Goal: Task Accomplishment & Management: Use online tool/utility

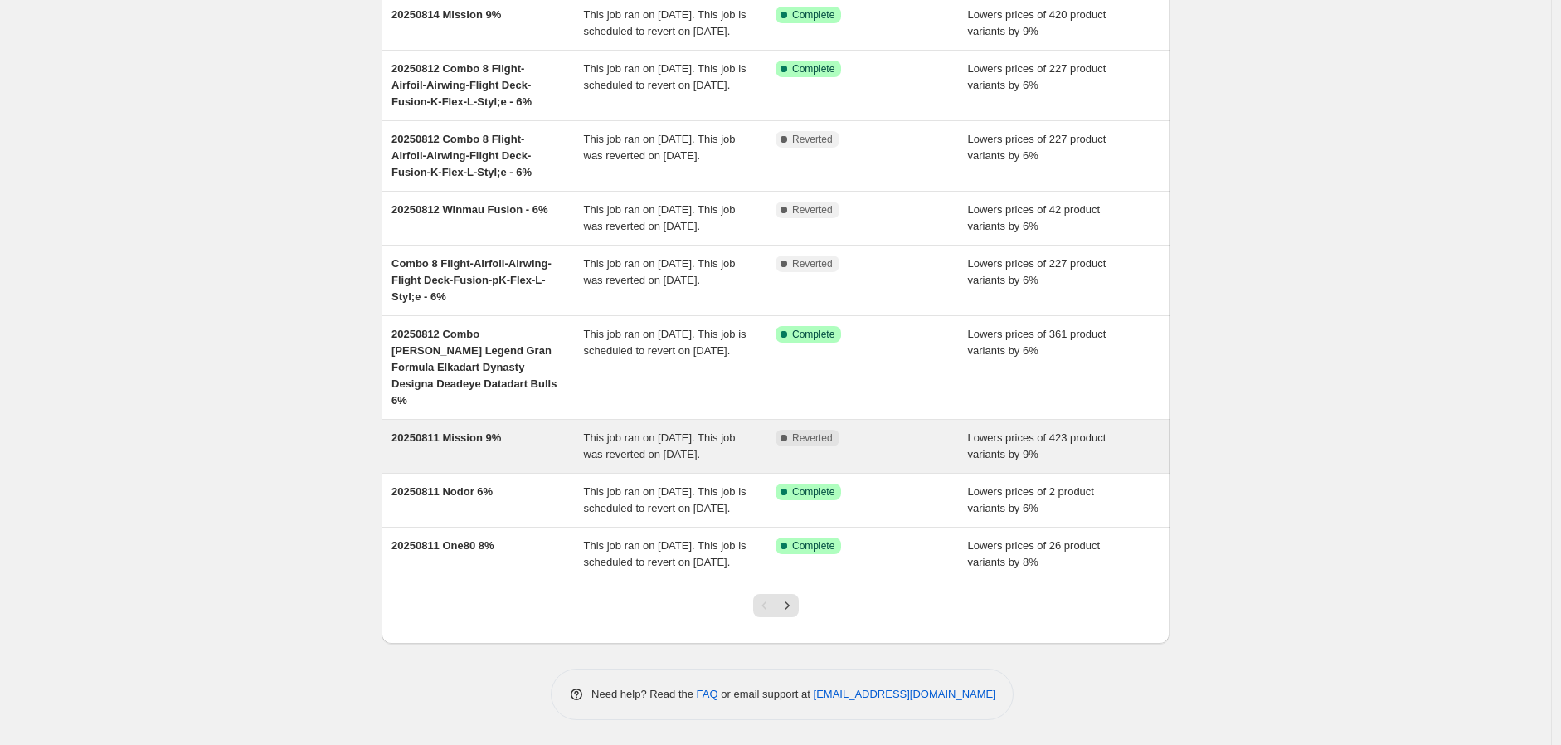
scroll to position [292, 0]
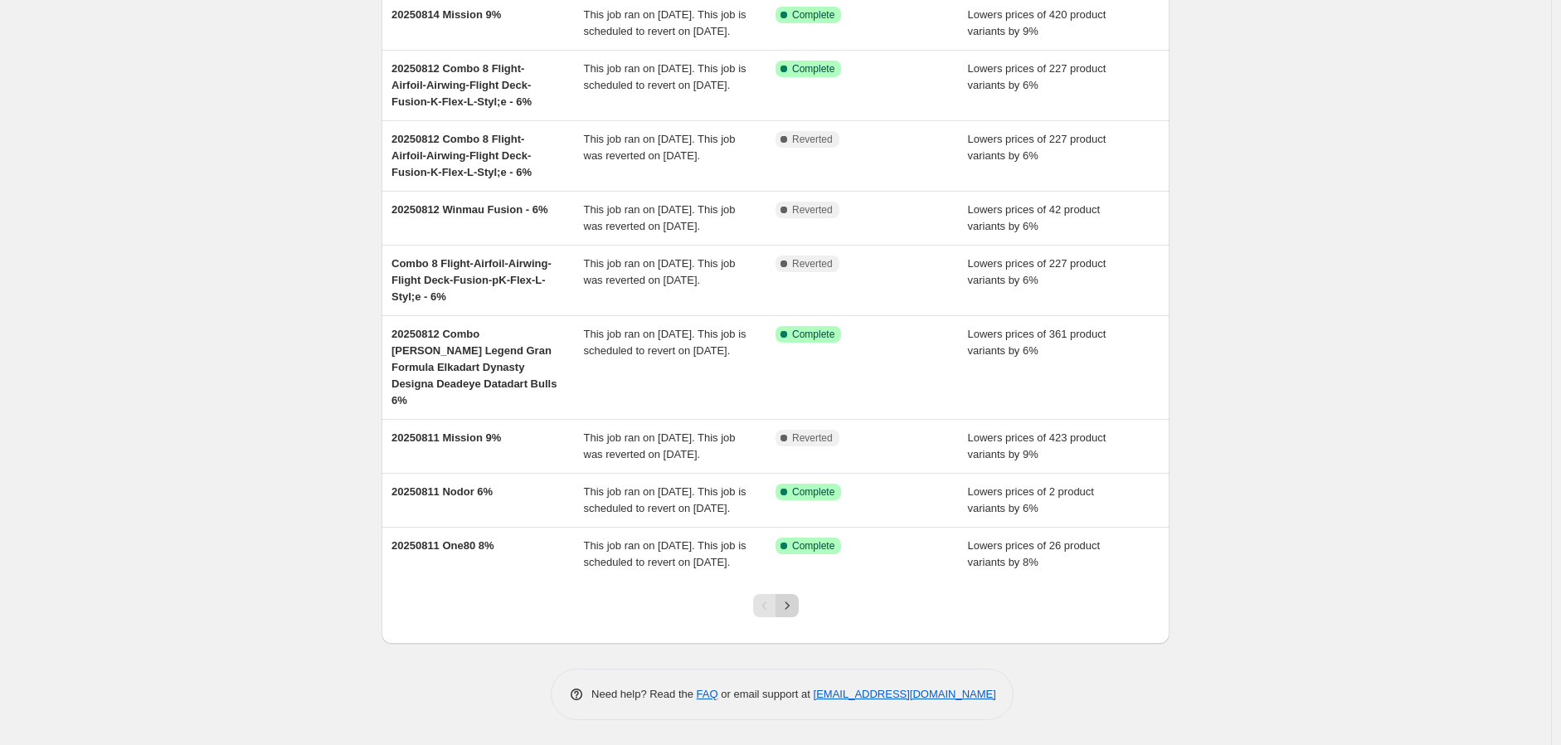
click at [789, 600] on icon "Next" at bounding box center [787, 605] width 17 height 17
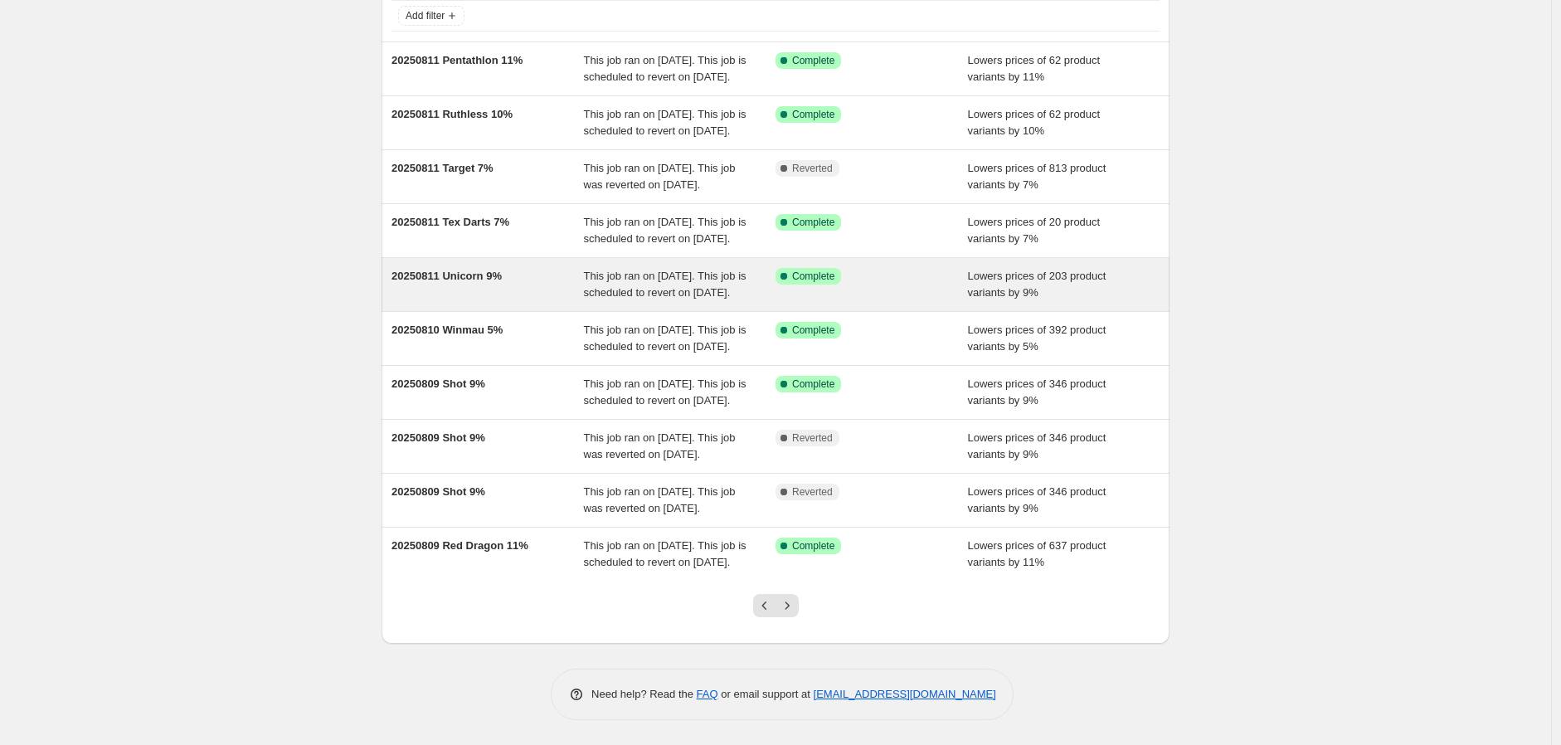
scroll to position [184, 0]
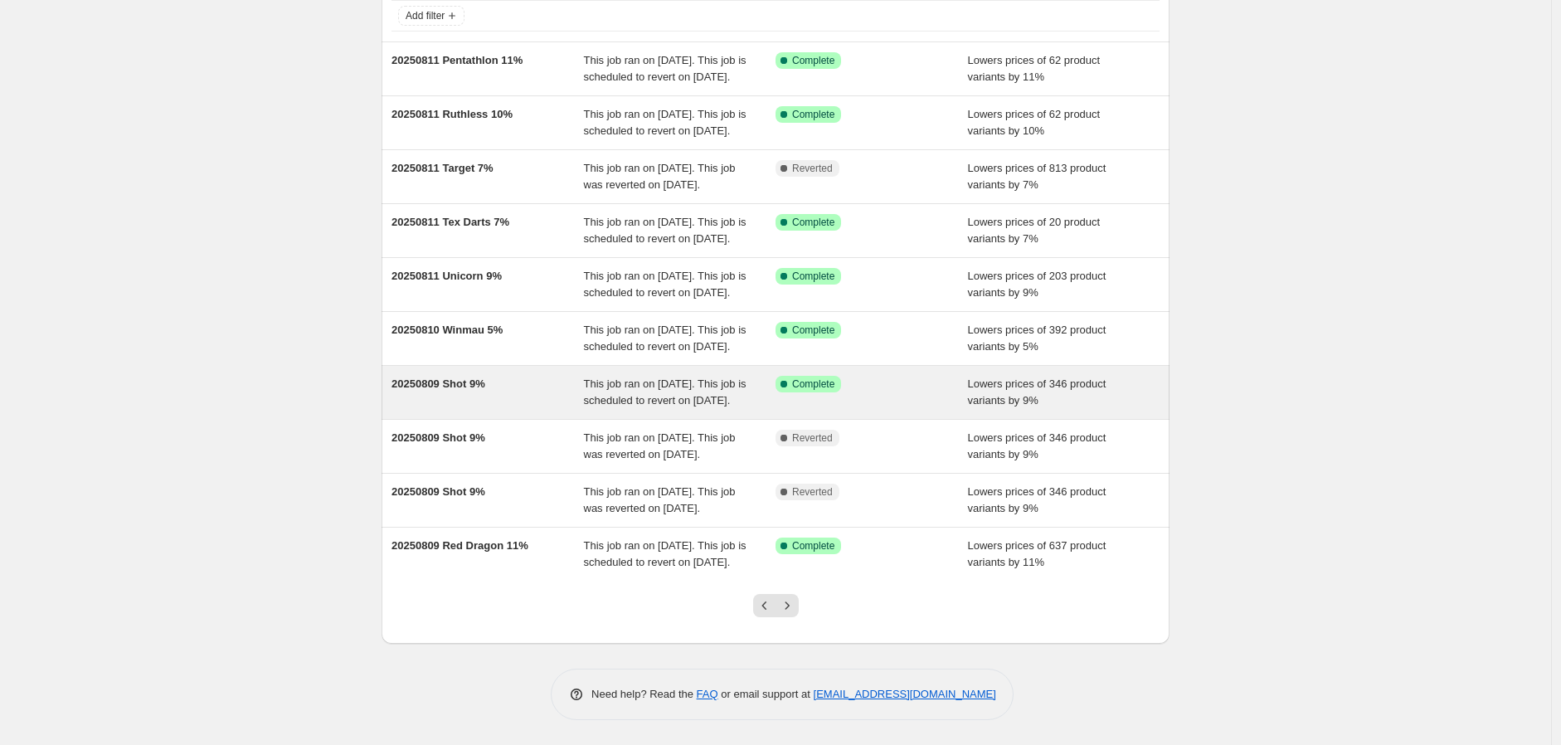
click at [460, 400] on div "20250809 Shot 9% This job ran on August 9, 2025. This job is scheduled to rever…" at bounding box center [776, 392] width 788 height 53
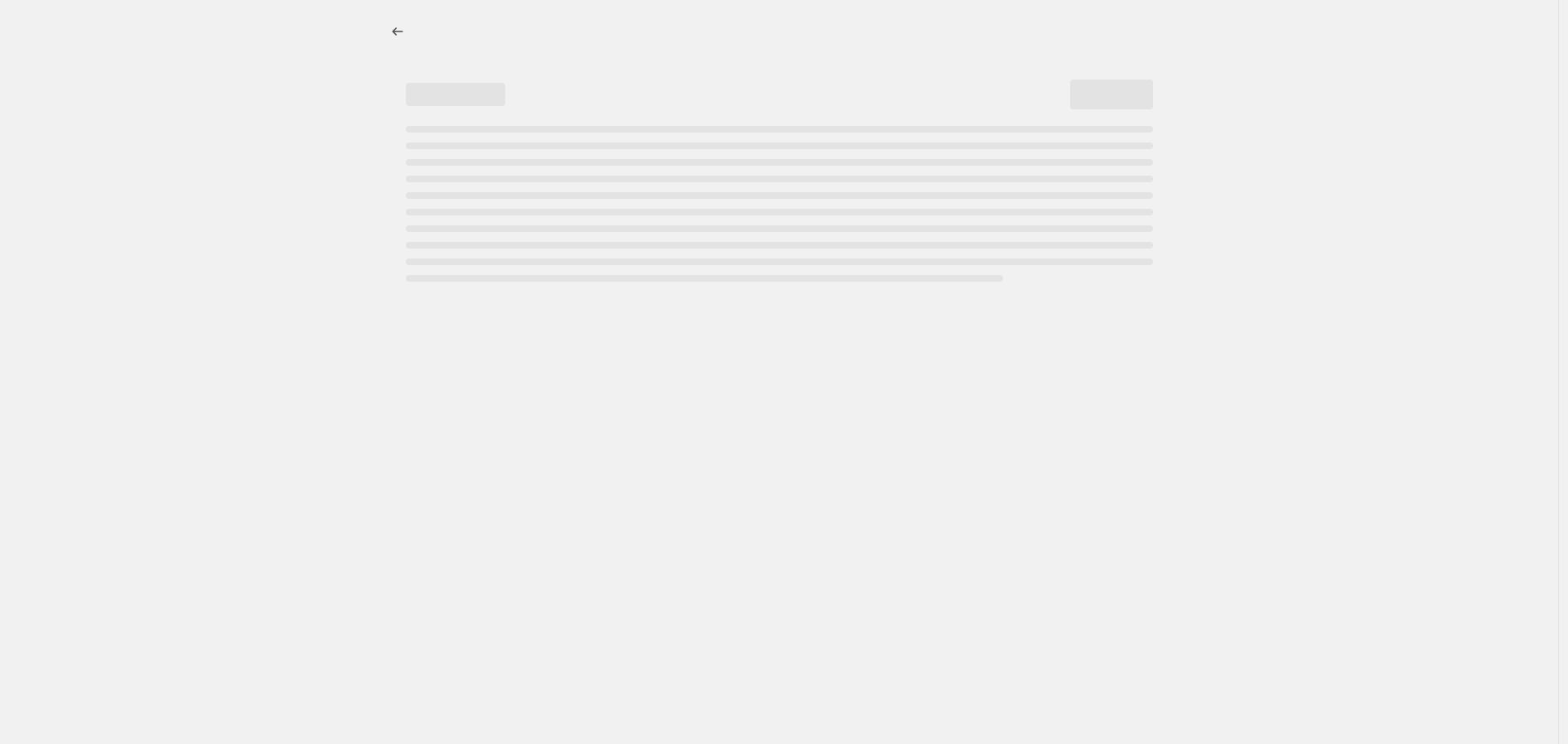
select select "percentage"
select select "no_change"
select select "vendor"
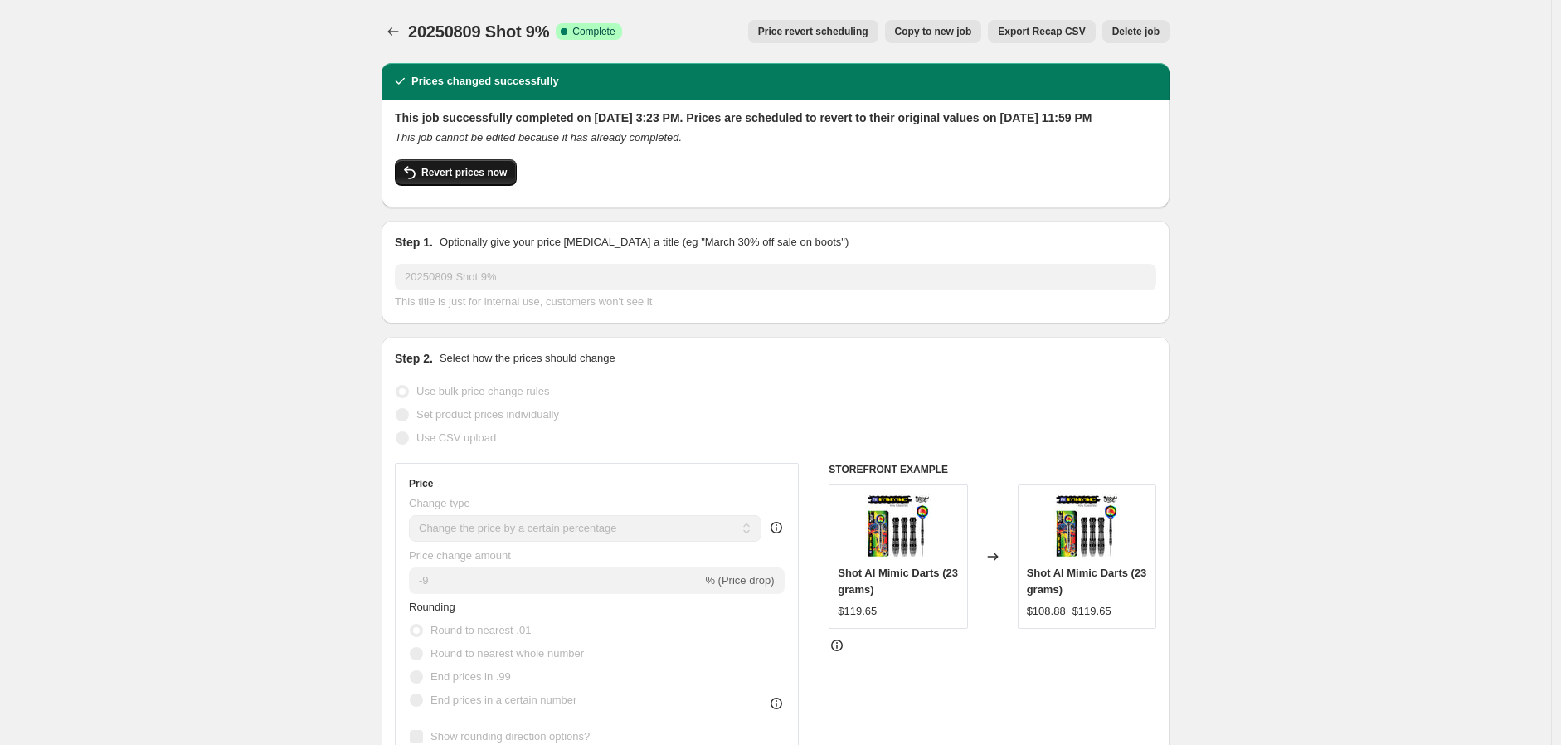
click at [466, 179] on span "Revert prices now" at bounding box center [463, 172] width 85 height 13
checkbox input "false"
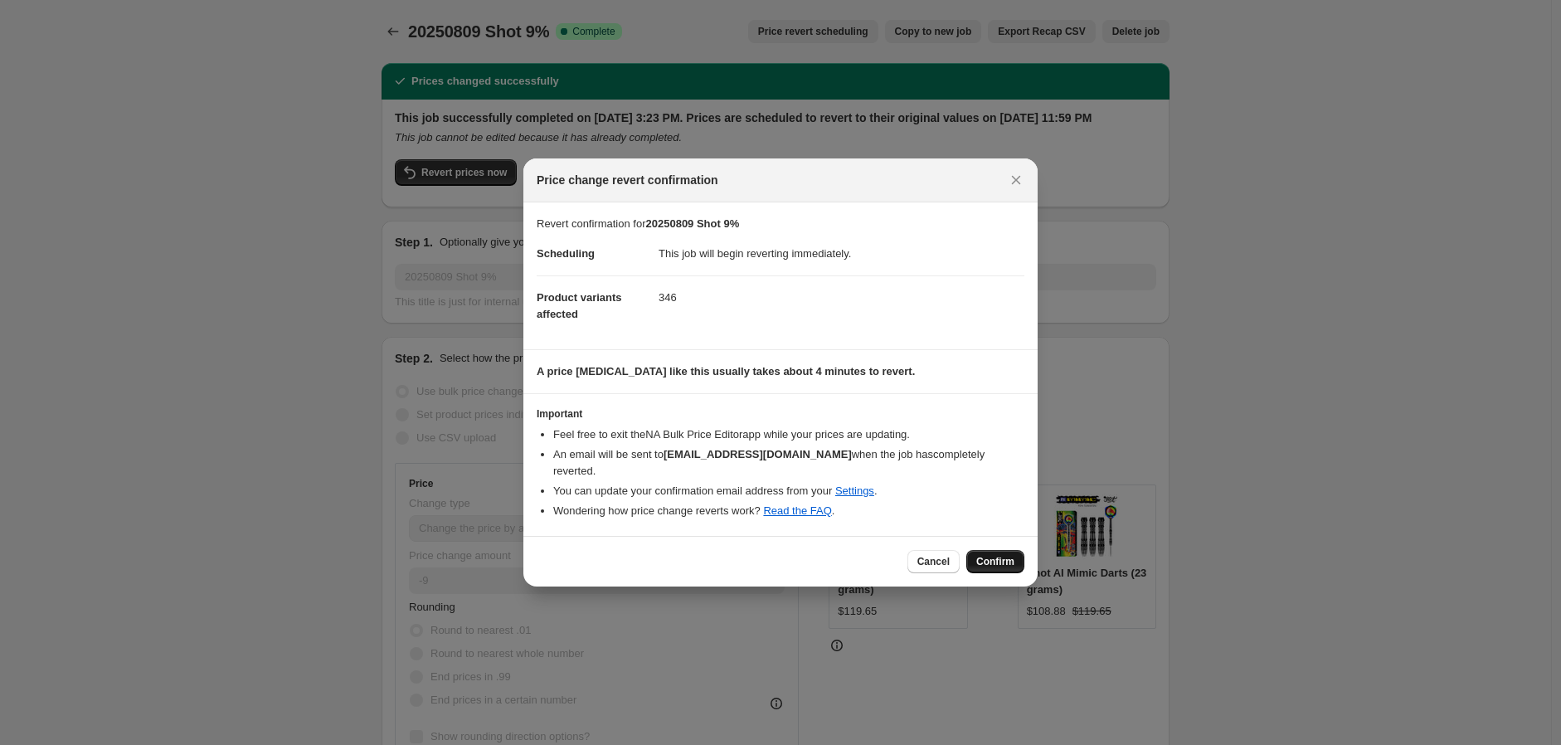
click at [990, 555] on span "Confirm" at bounding box center [995, 561] width 38 height 13
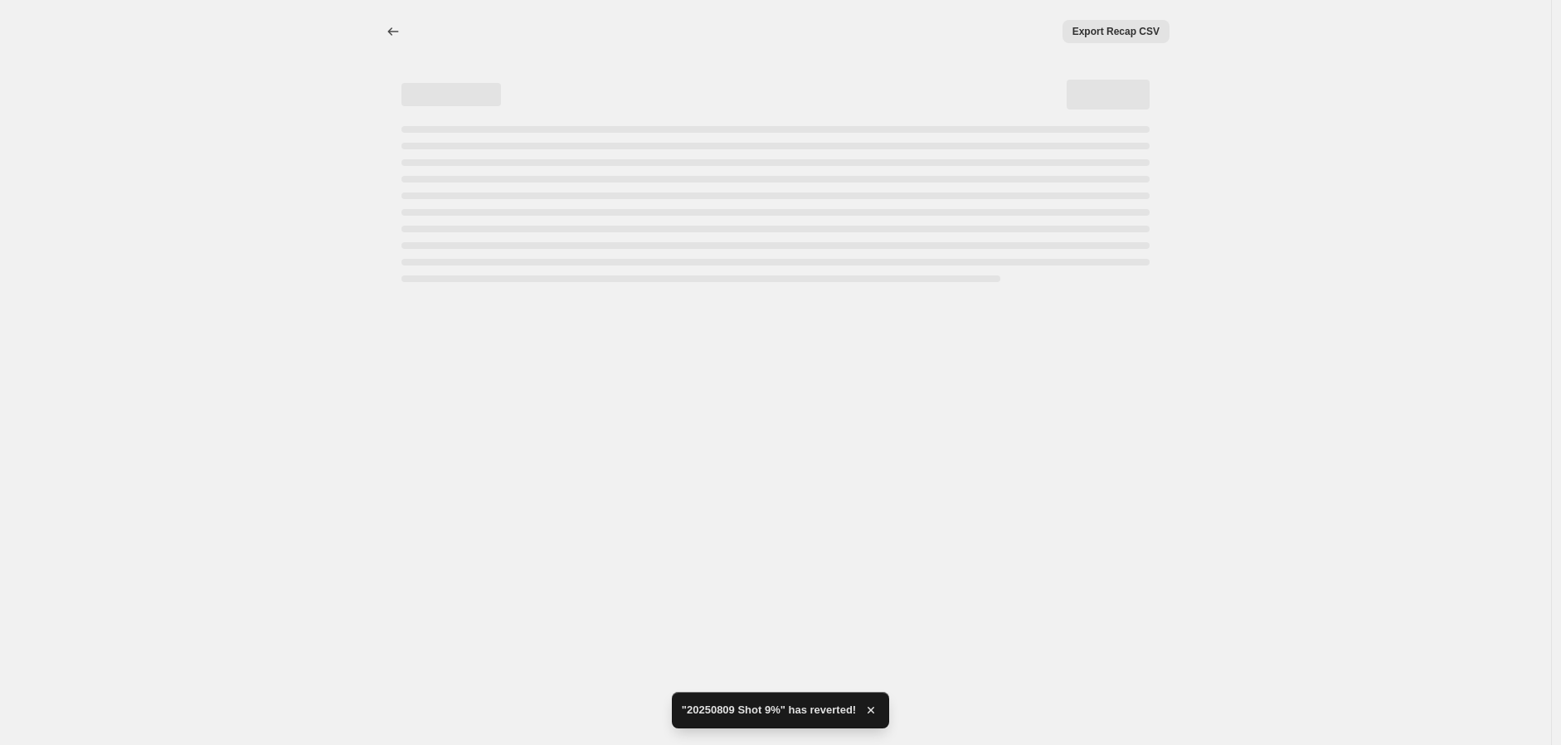
select select "percentage"
select select "no_change"
select select "vendor"
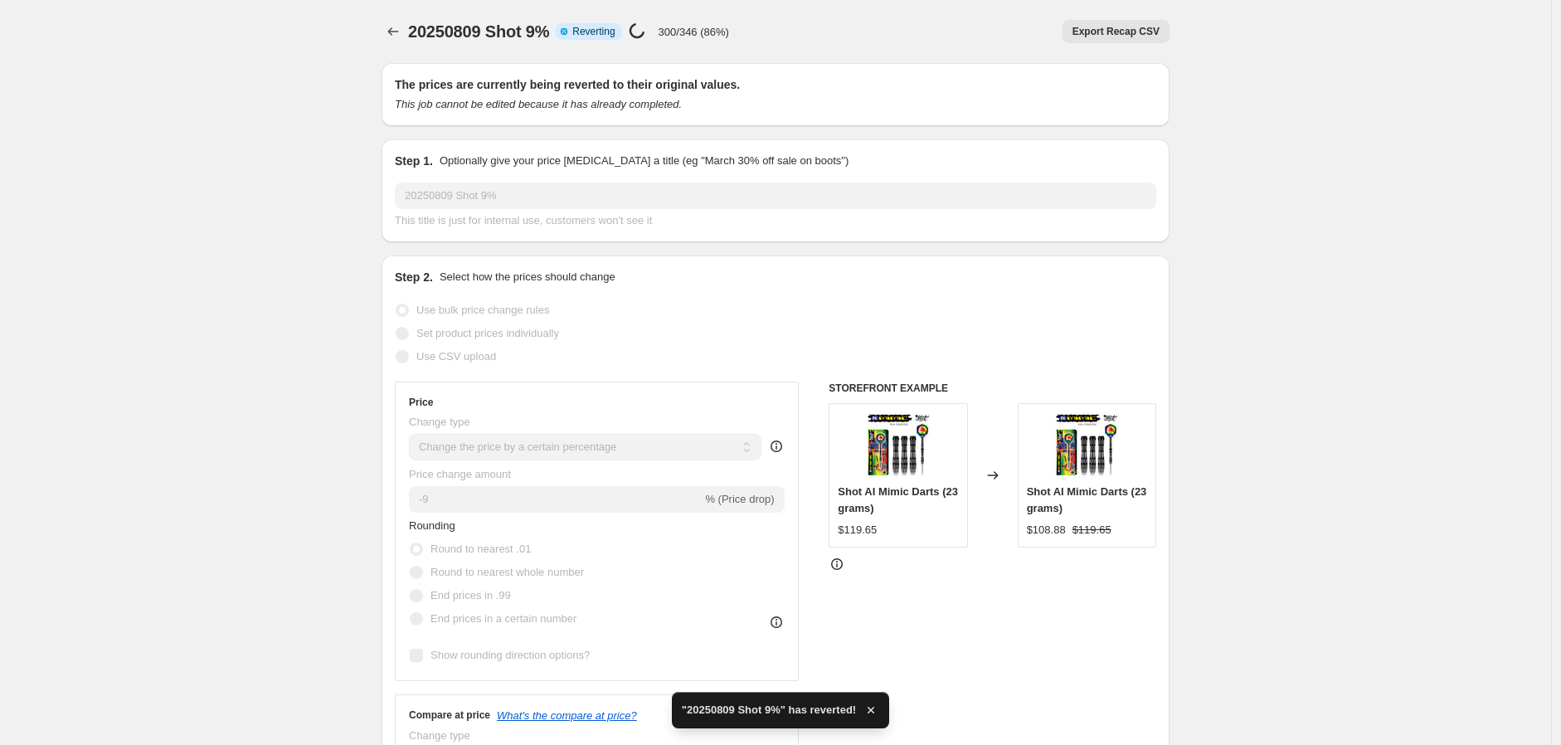
checkbox input "true"
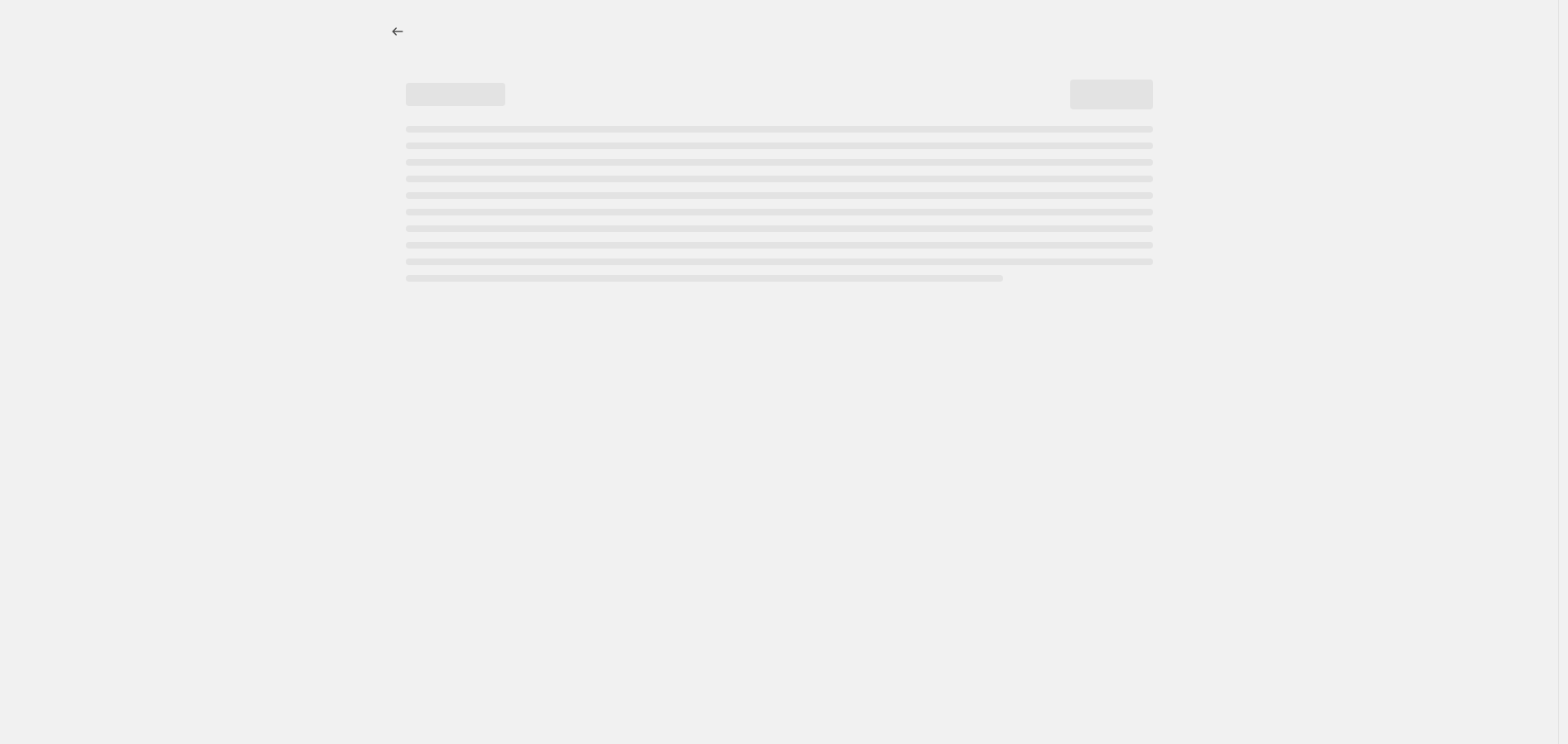
select select "percentage"
select select "no_change"
select select "vendor"
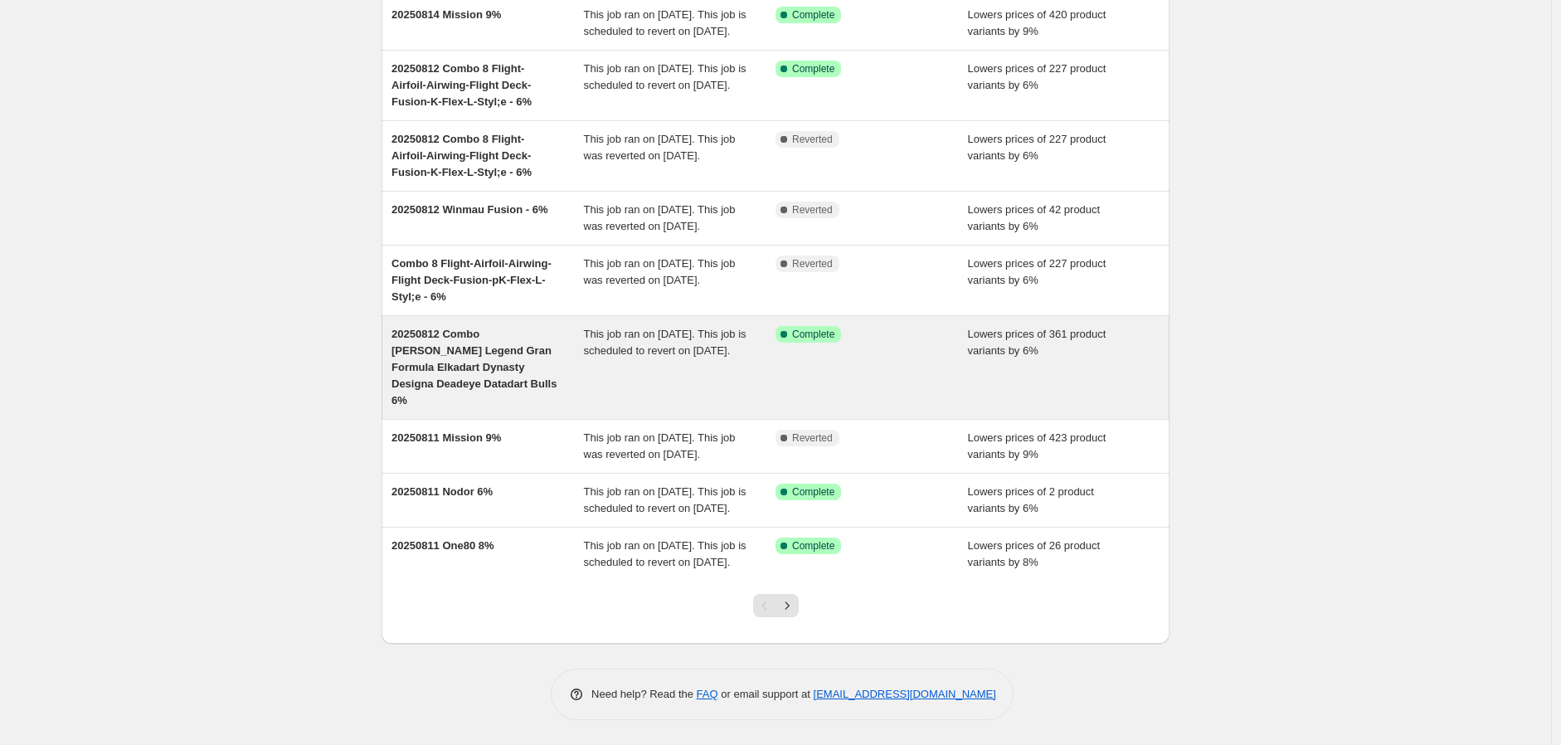
scroll to position [292, 0]
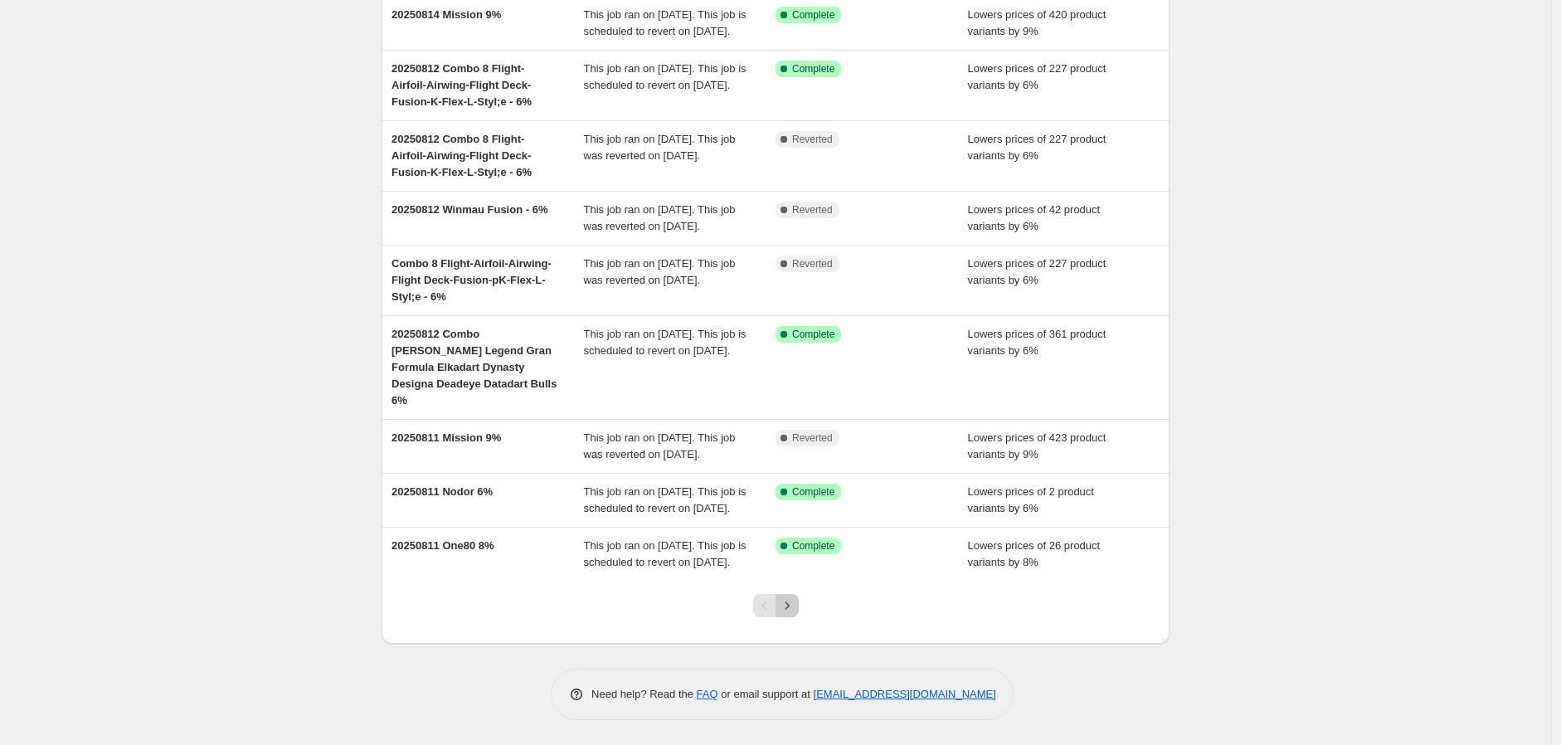
click at [791, 604] on icon "Next" at bounding box center [787, 605] width 17 height 17
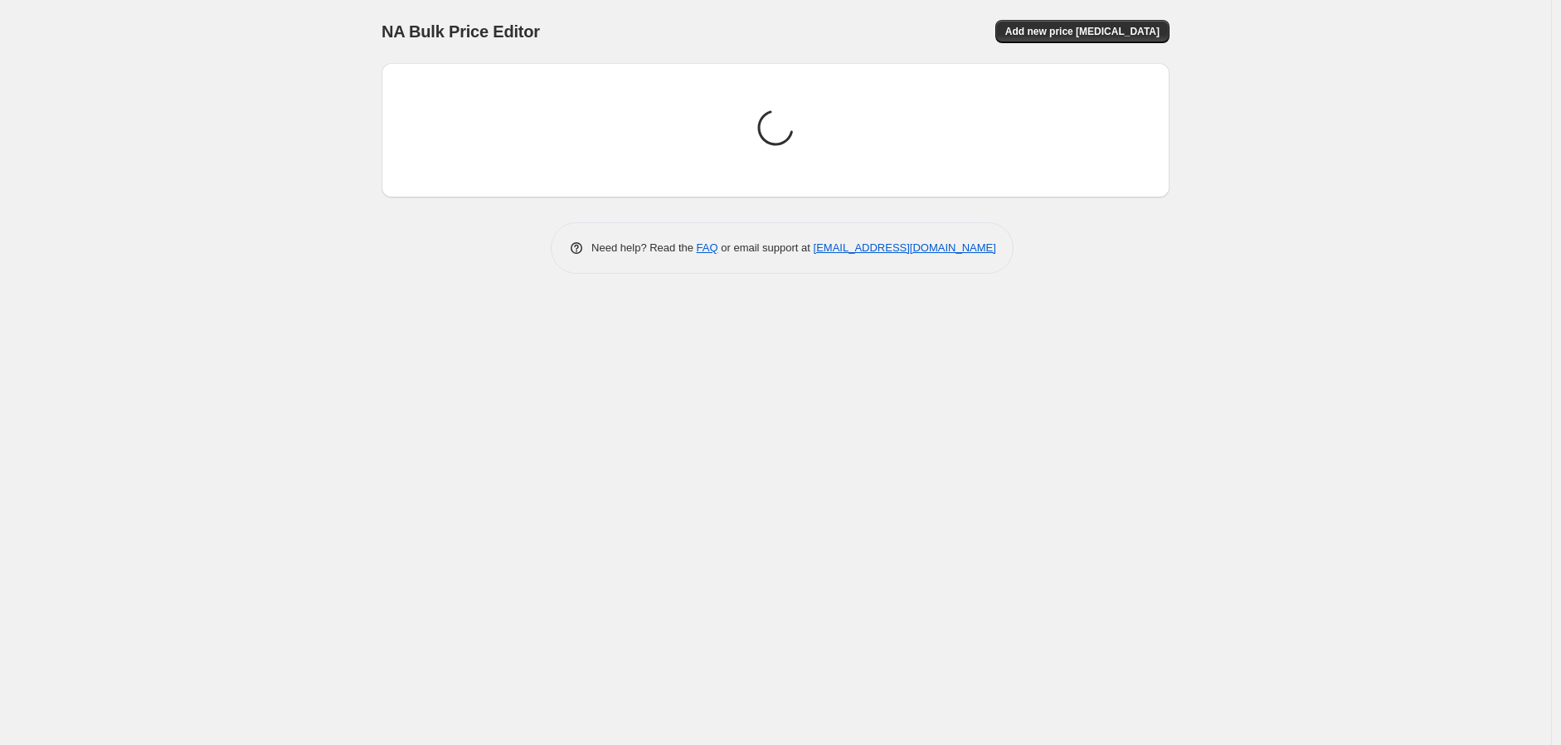
scroll to position [0, 0]
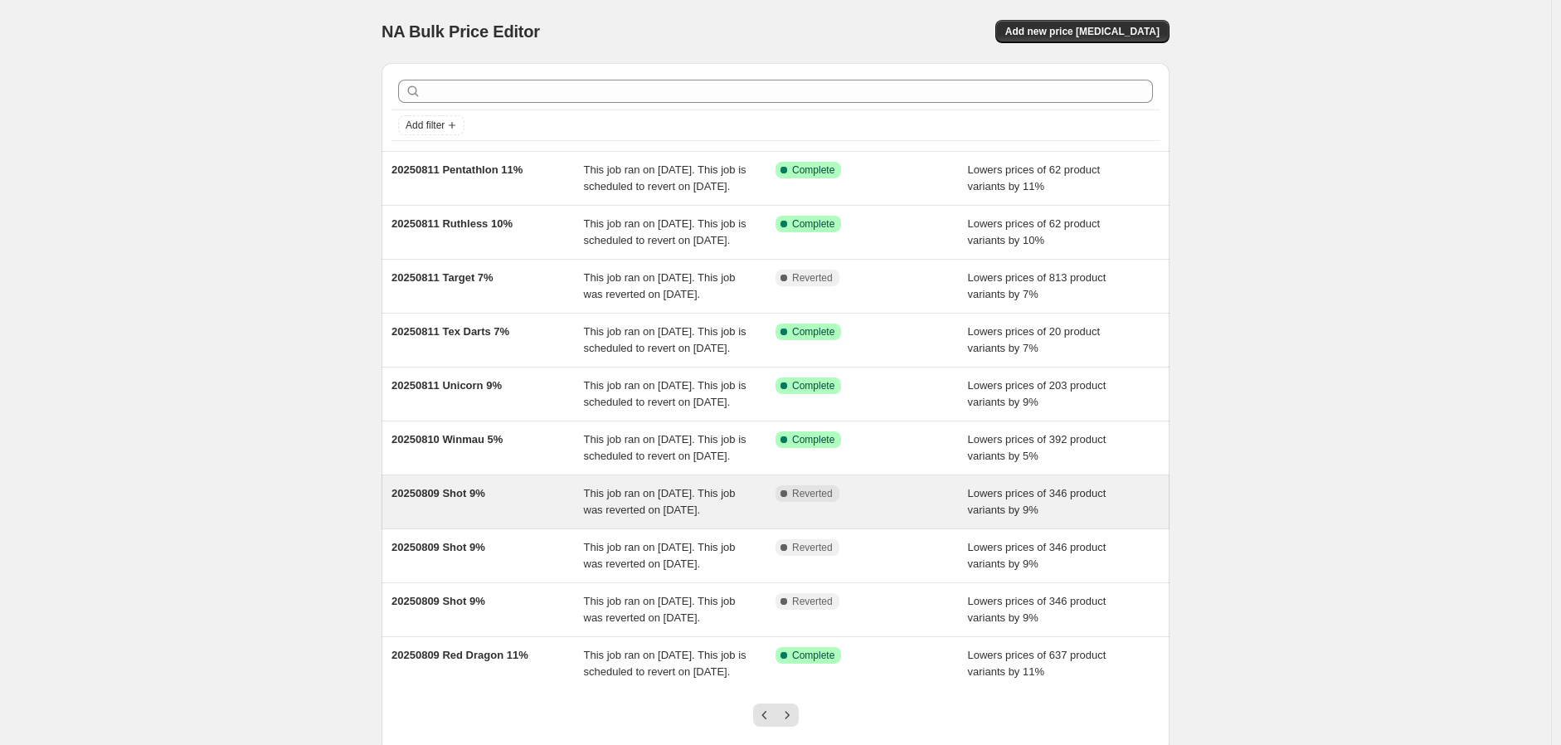
click at [438, 499] on span "20250809 Shot 9%" at bounding box center [438, 493] width 94 height 12
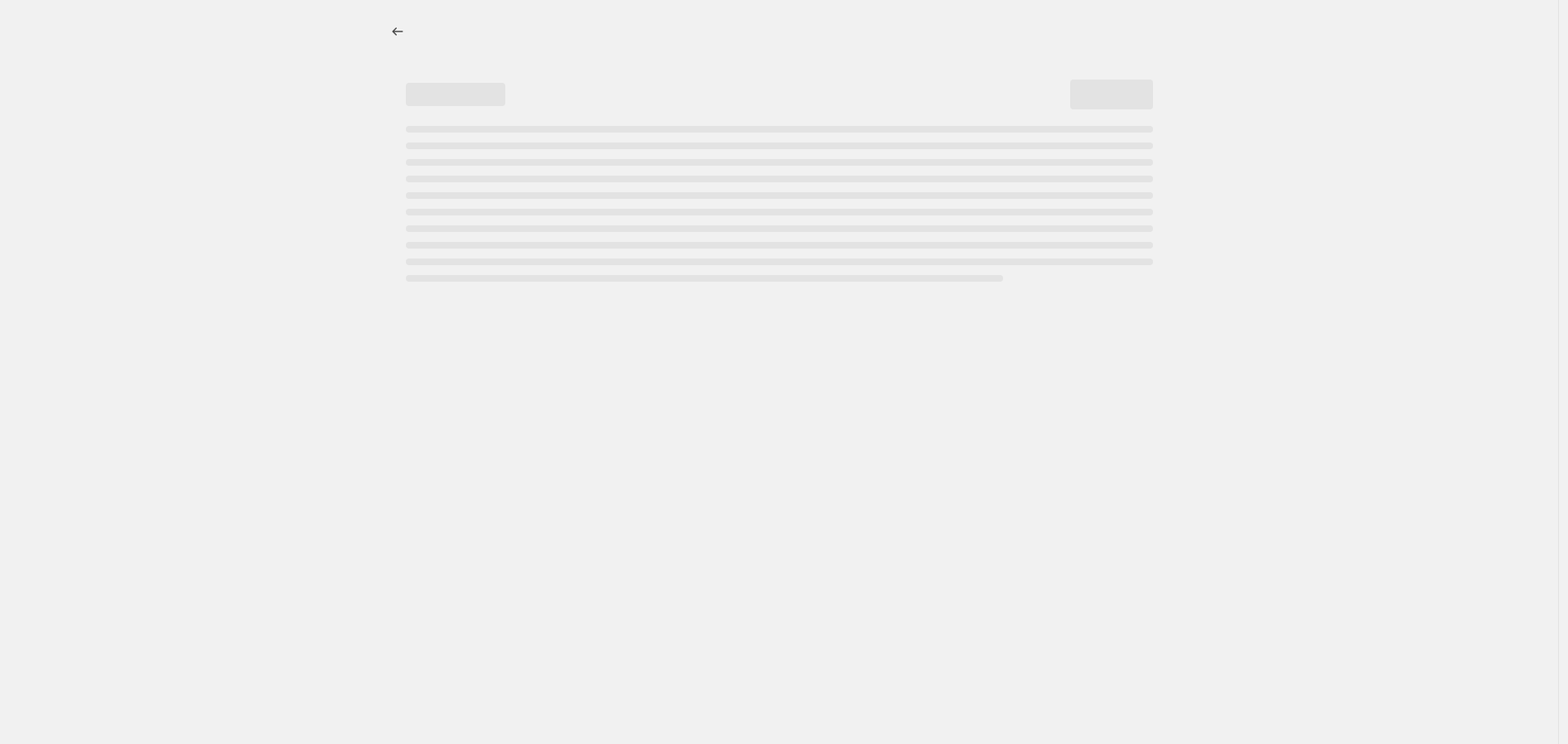
select select "percentage"
select select "no_change"
select select "vendor"
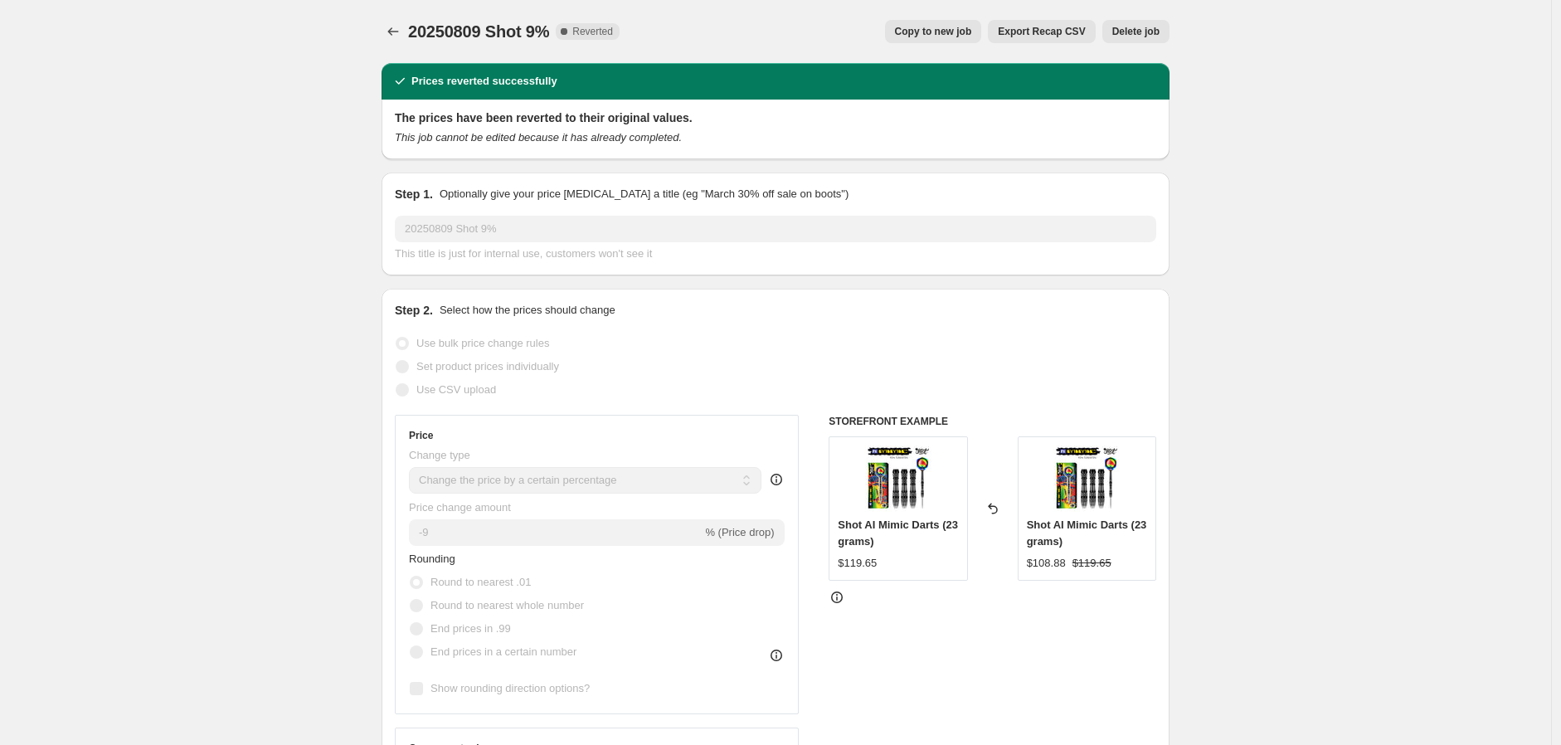
click at [939, 32] on span "Copy to new job" at bounding box center [933, 31] width 77 height 13
select select "percentage"
select select "no_change"
select select "vendor"
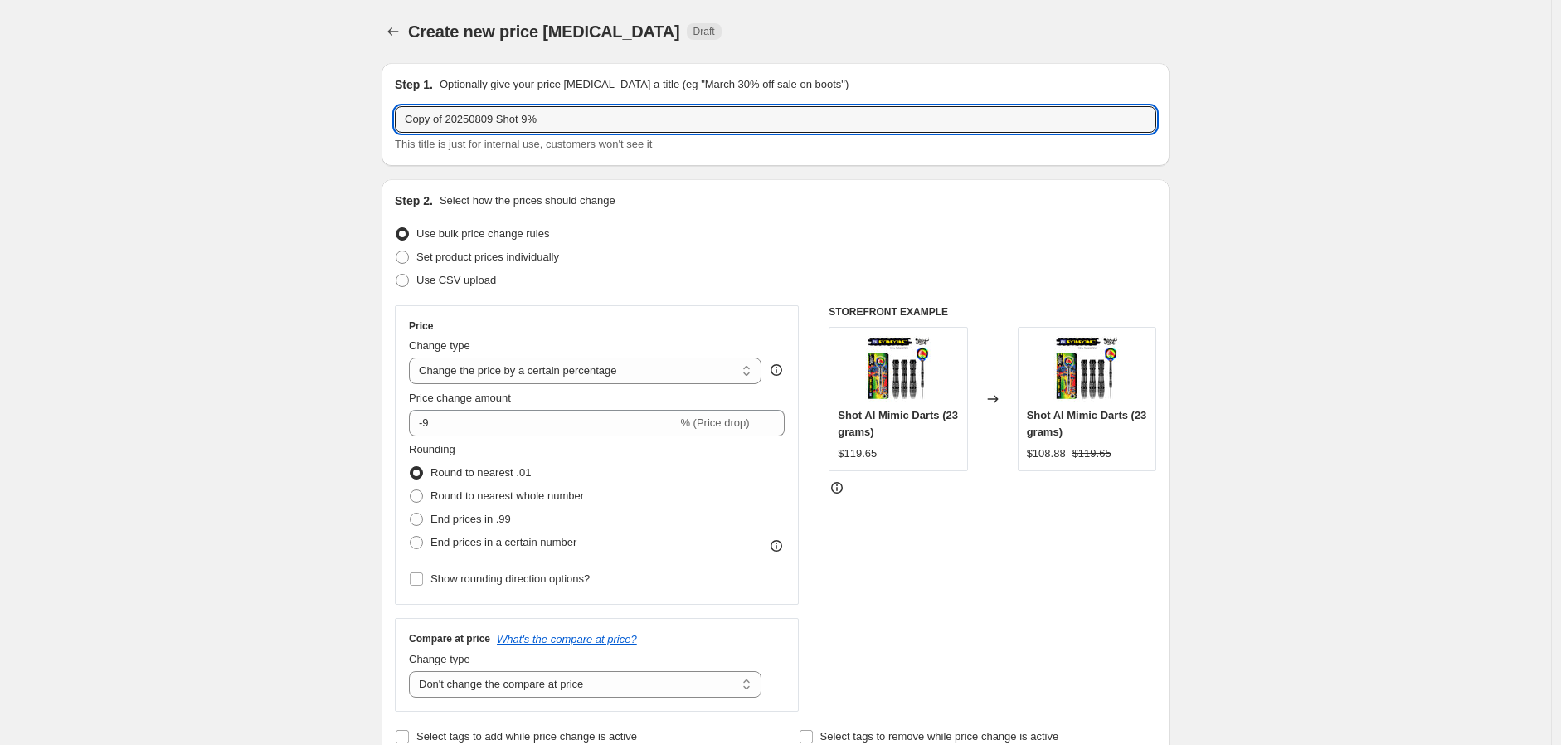
drag, startPoint x: 450, startPoint y: 119, endPoint x: 278, endPoint y: 134, distance: 172.4
drag, startPoint x: 440, startPoint y: 119, endPoint x: 444, endPoint y: 133, distance: 13.9
click at [445, 128] on input "20250809 Shot 9%" at bounding box center [775, 119] width 761 height 27
click at [512, 113] on input "20250909 Shot 9%" at bounding box center [775, 119] width 761 height 27
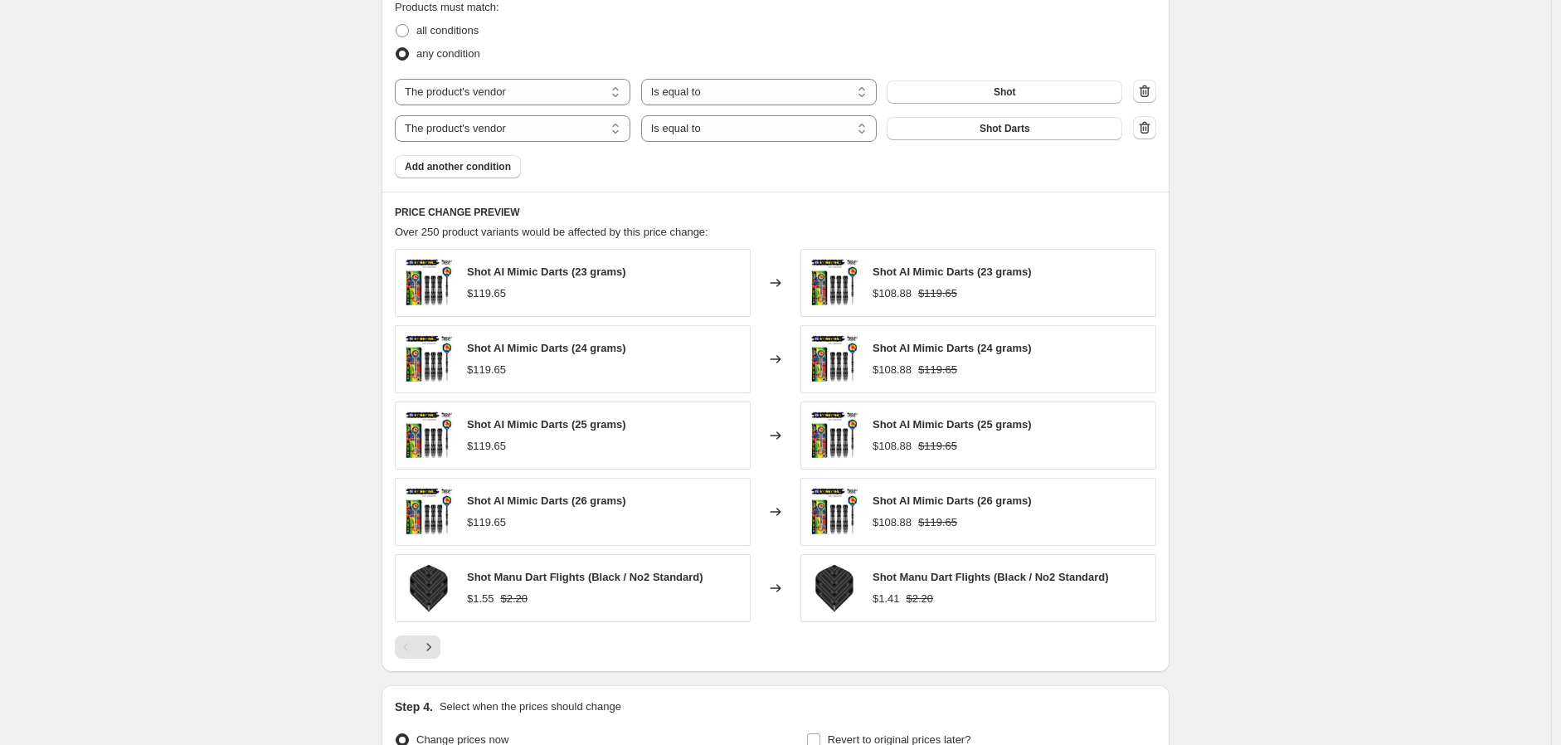
scroll to position [1106, 0]
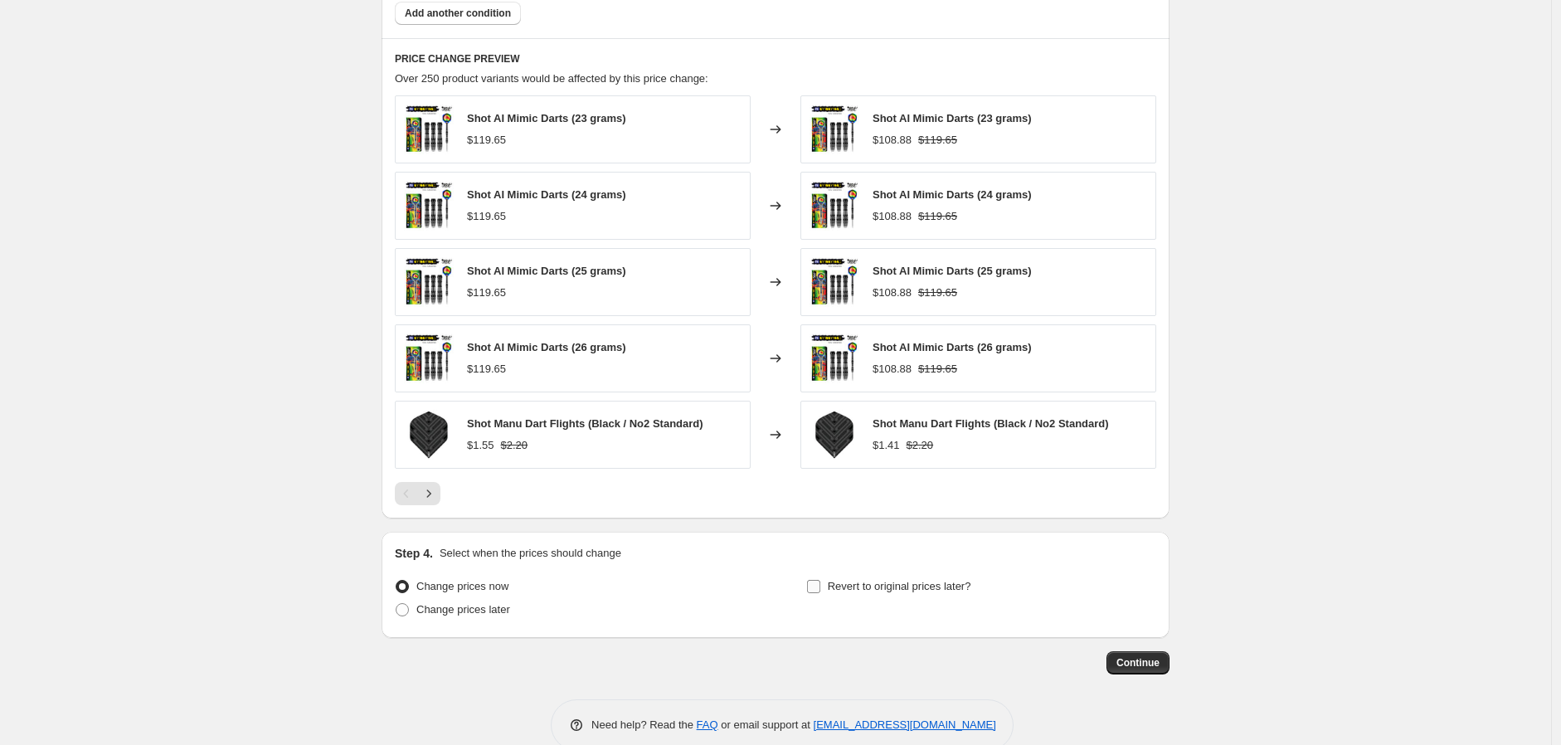
type input "20250909 Shot 9%"
click at [818, 590] on input "Revert to original prices later?" at bounding box center [813, 586] width 13 height 13
checkbox input "true"
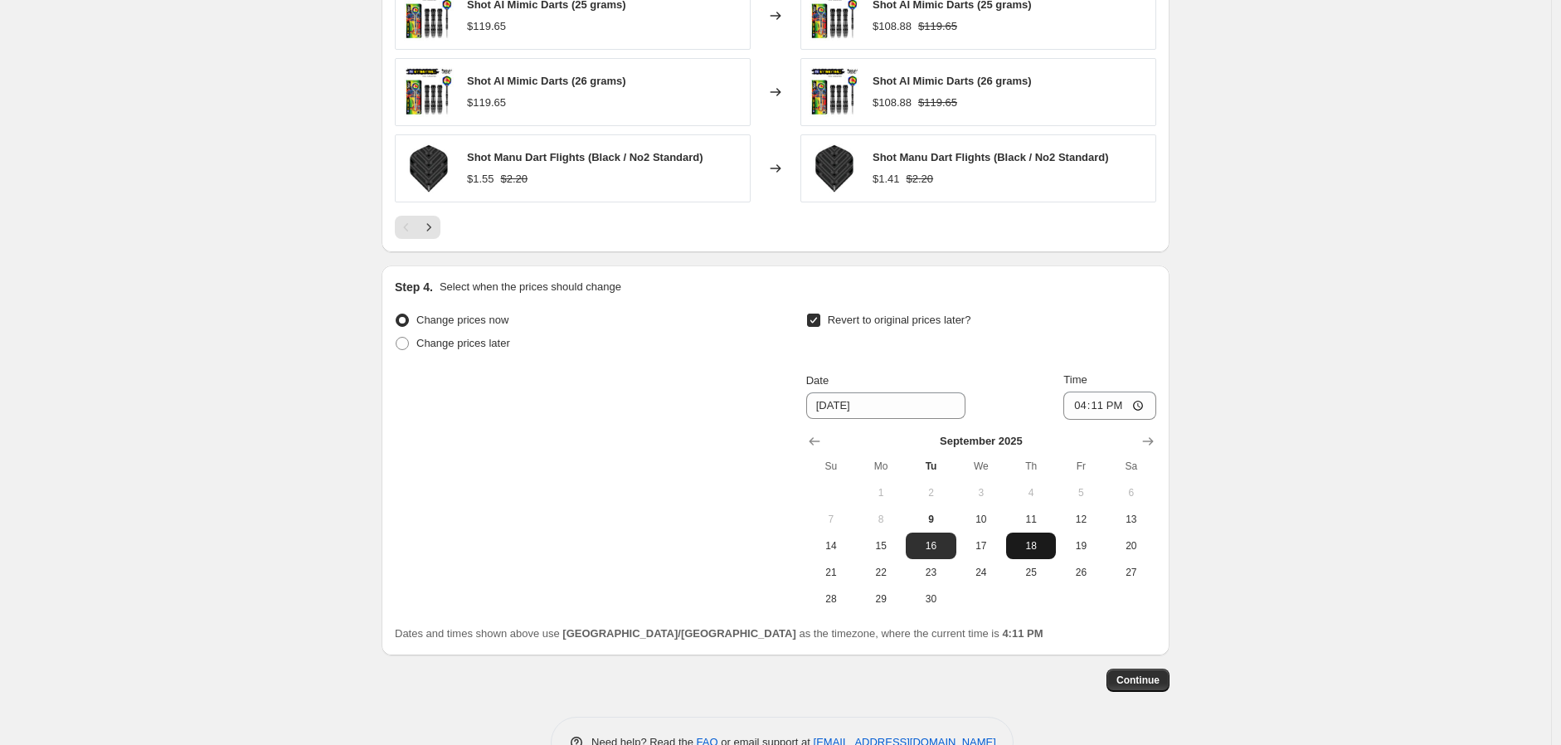
scroll to position [1382, 0]
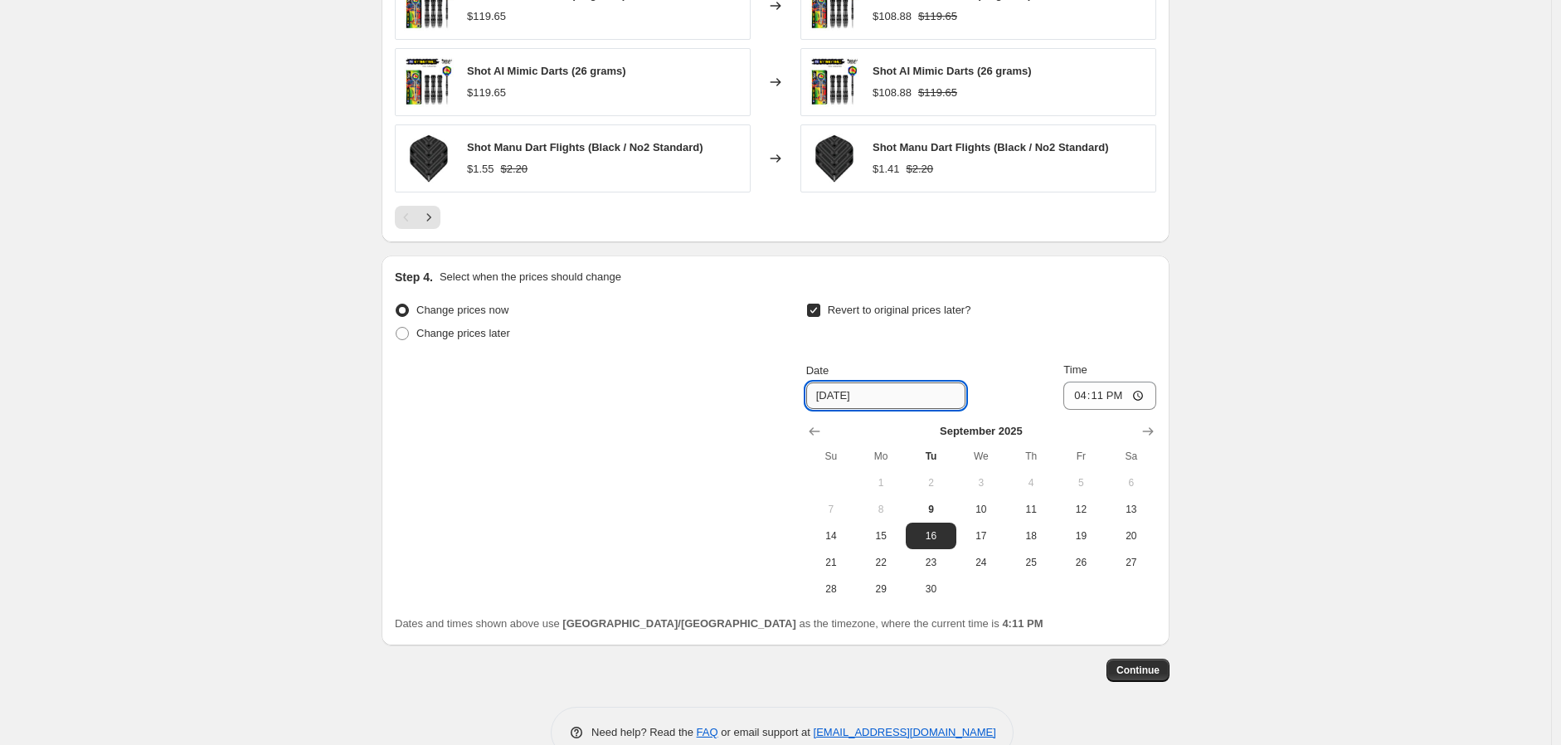
click at [900, 390] on input "[DATE]" at bounding box center [885, 395] width 159 height 27
click at [1147, 429] on icon "Show next month, October 2025" at bounding box center [1148, 431] width 17 height 17
click at [981, 507] on span "8" at bounding box center [981, 509] width 36 height 13
type input "[DATE]"
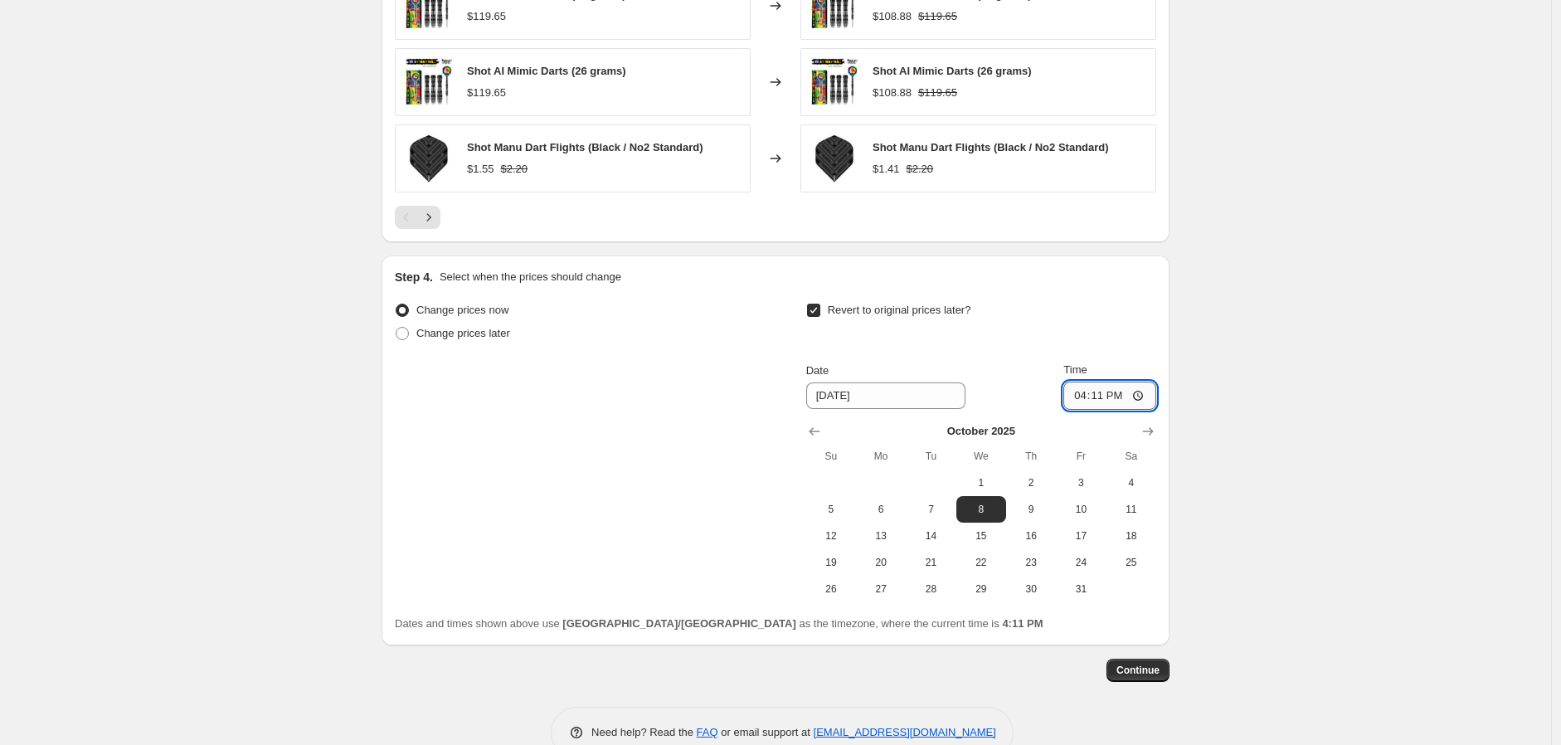
click at [1143, 396] on input "16:11" at bounding box center [1109, 396] width 93 height 28
type input "23:59"
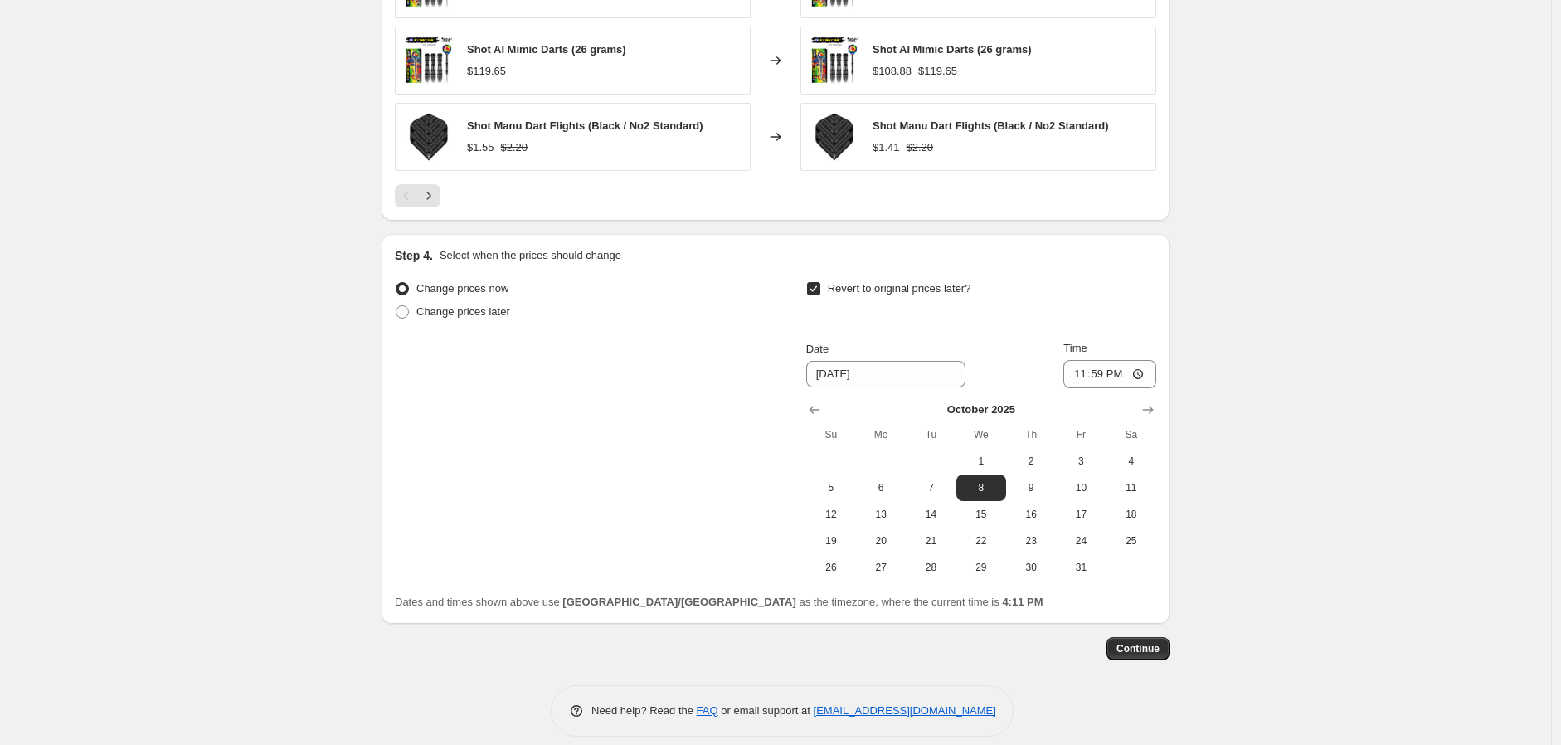
scroll to position [1422, 0]
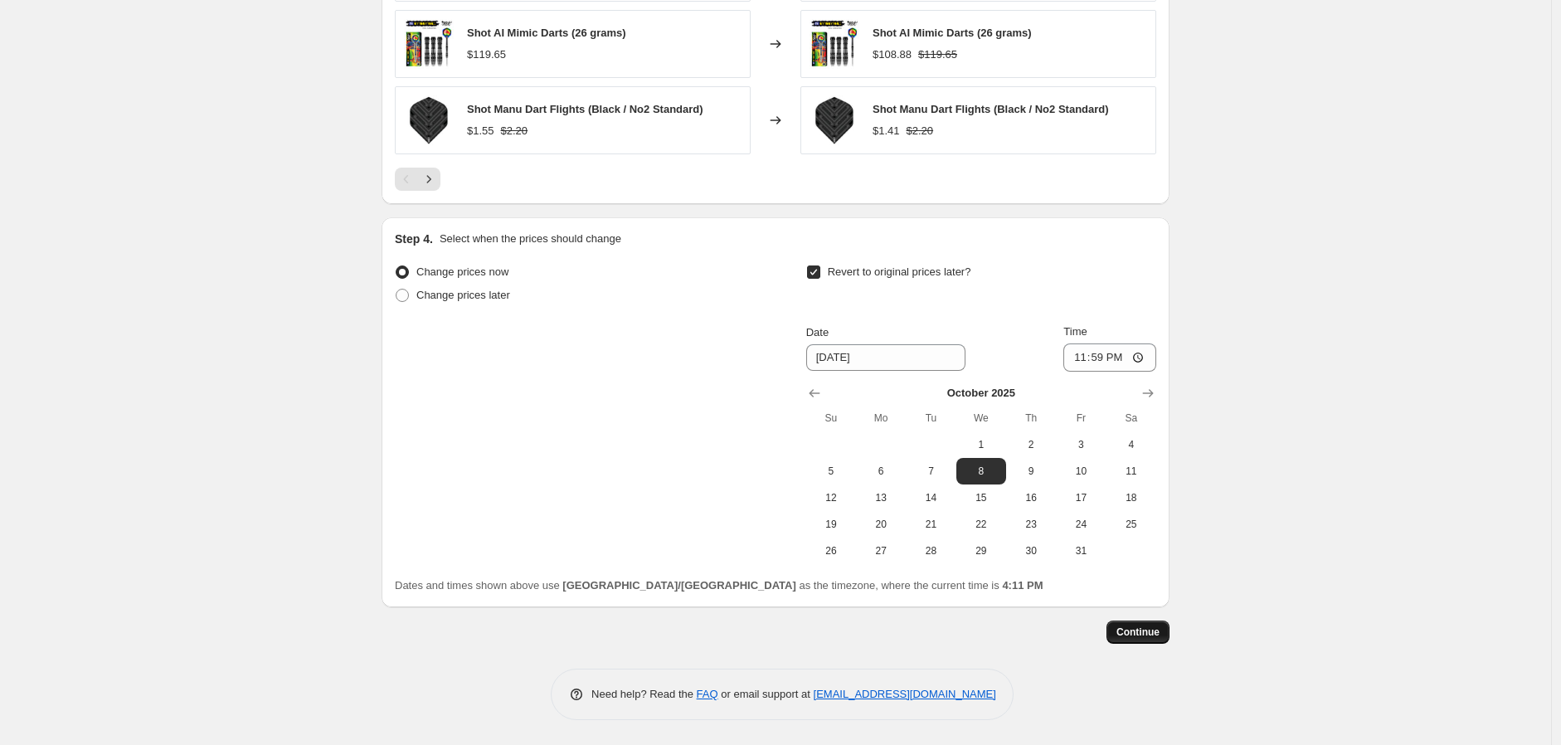
click at [1149, 631] on span "Continue" at bounding box center [1137, 631] width 43 height 13
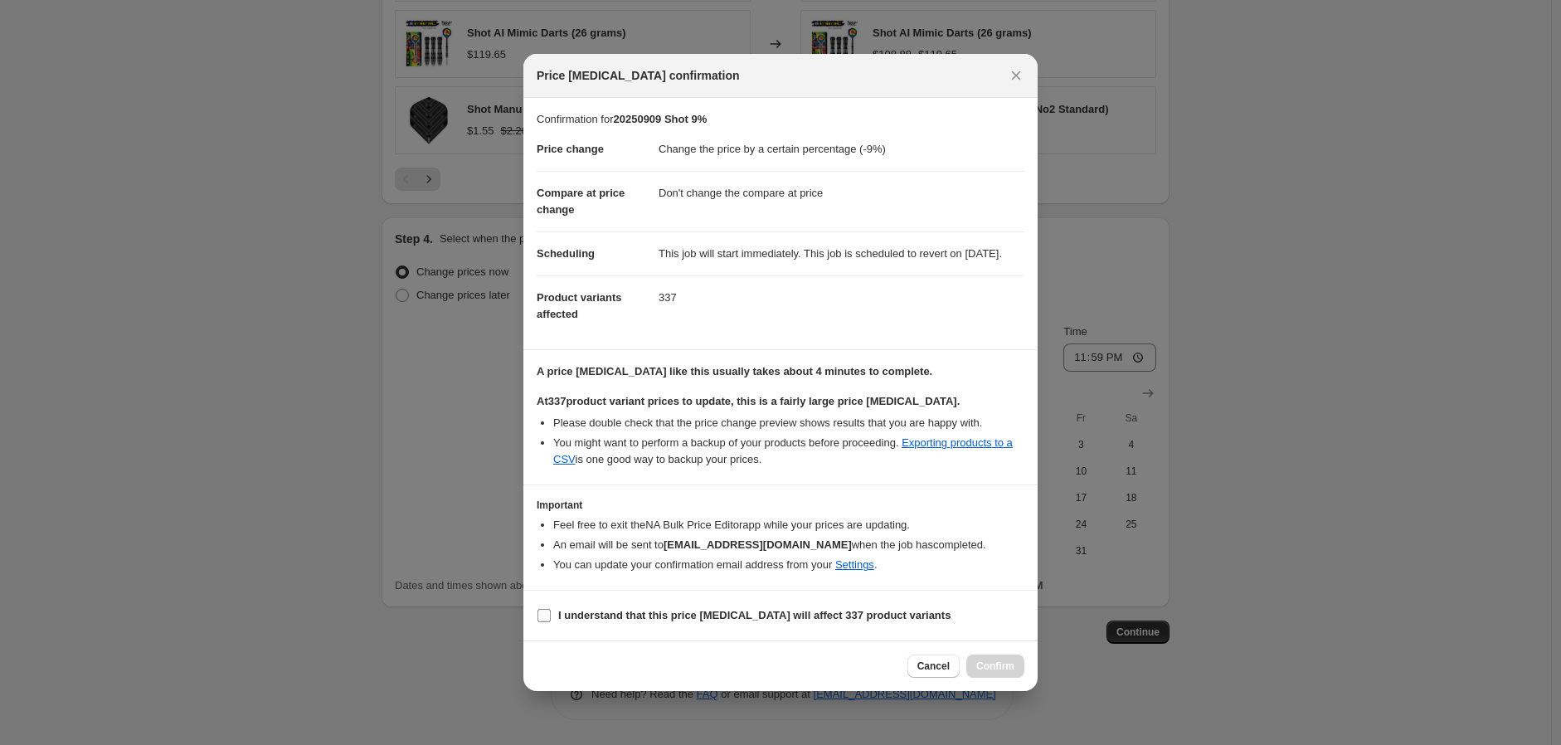
click at [537, 622] on input "I understand that this price [MEDICAL_DATA] will affect 337 product variants" at bounding box center [543, 615] width 13 height 13
checkbox input "true"
click at [994, 667] on button "Confirm" at bounding box center [995, 665] width 58 height 23
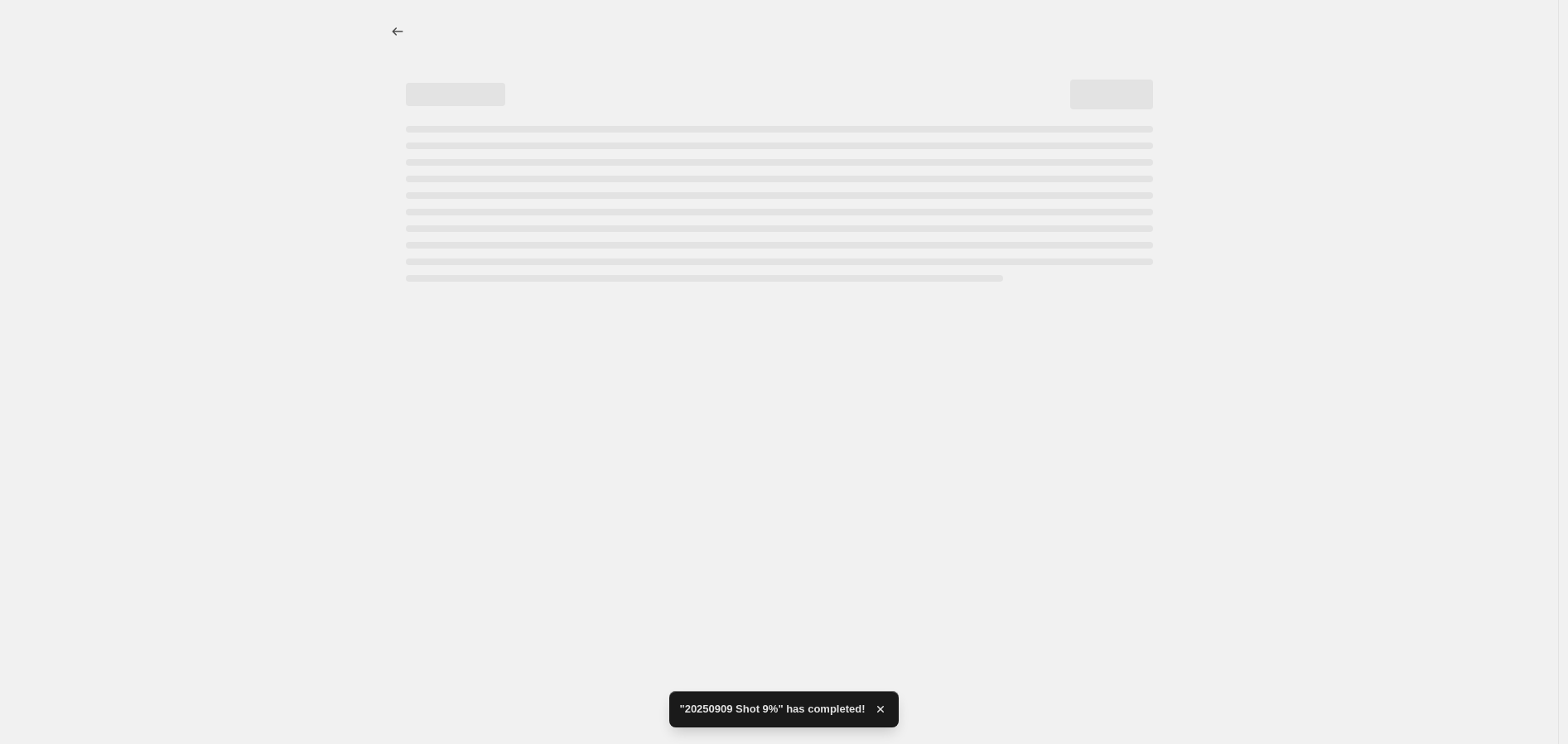
select select "percentage"
select select "no_change"
select select "vendor"
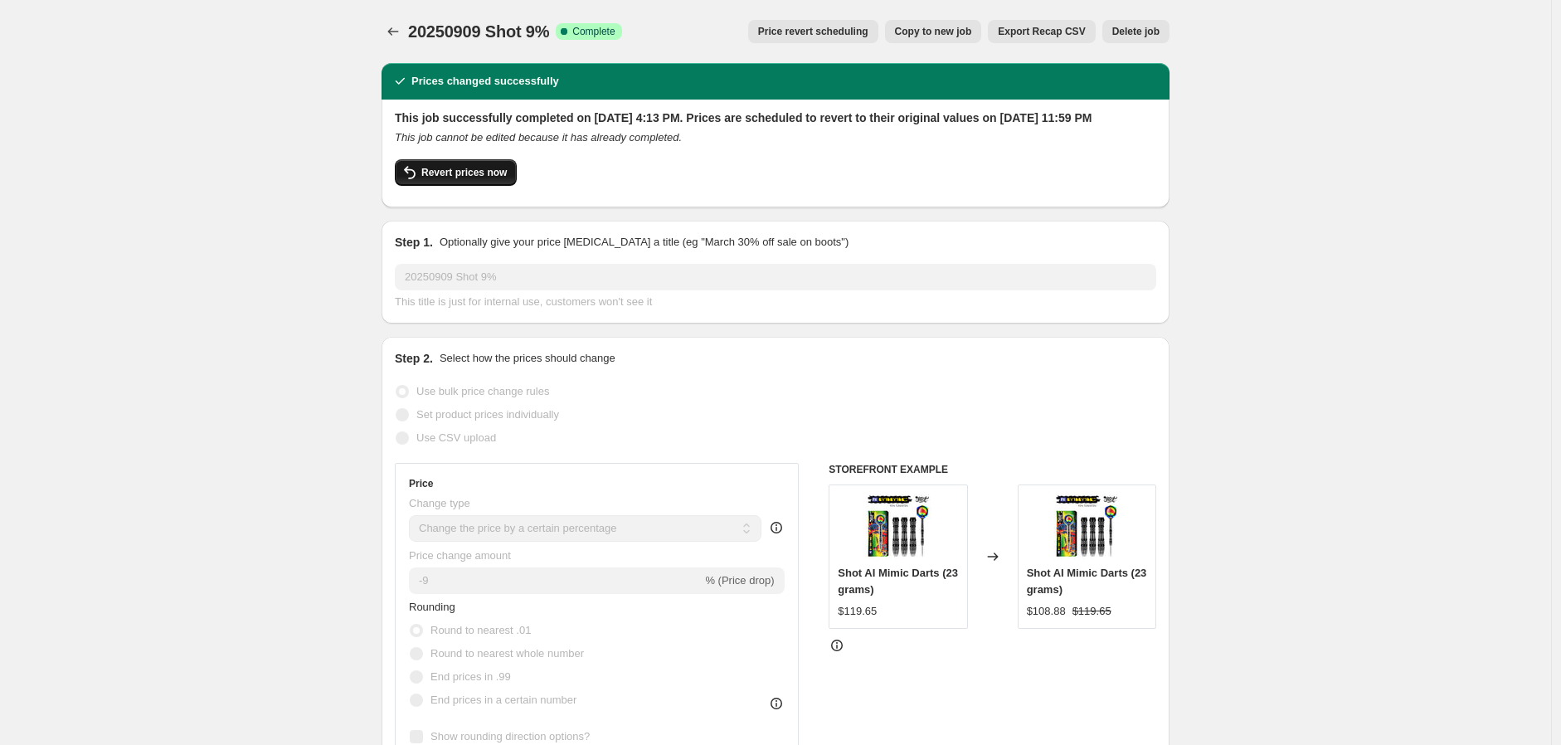
click at [459, 179] on span "Revert prices now" at bounding box center [463, 172] width 85 height 13
checkbox input "false"
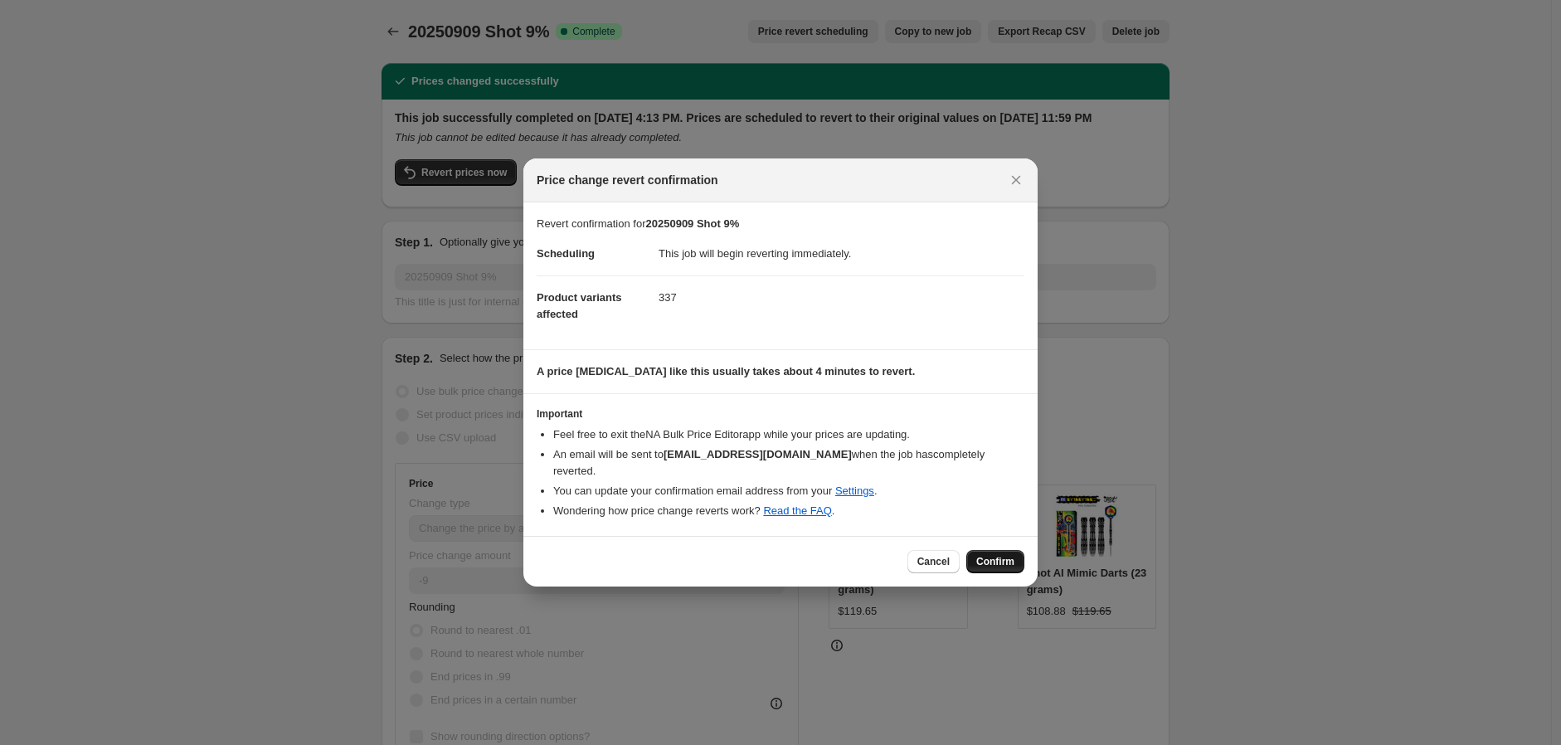
click at [996, 550] on button "Confirm" at bounding box center [995, 561] width 58 height 23
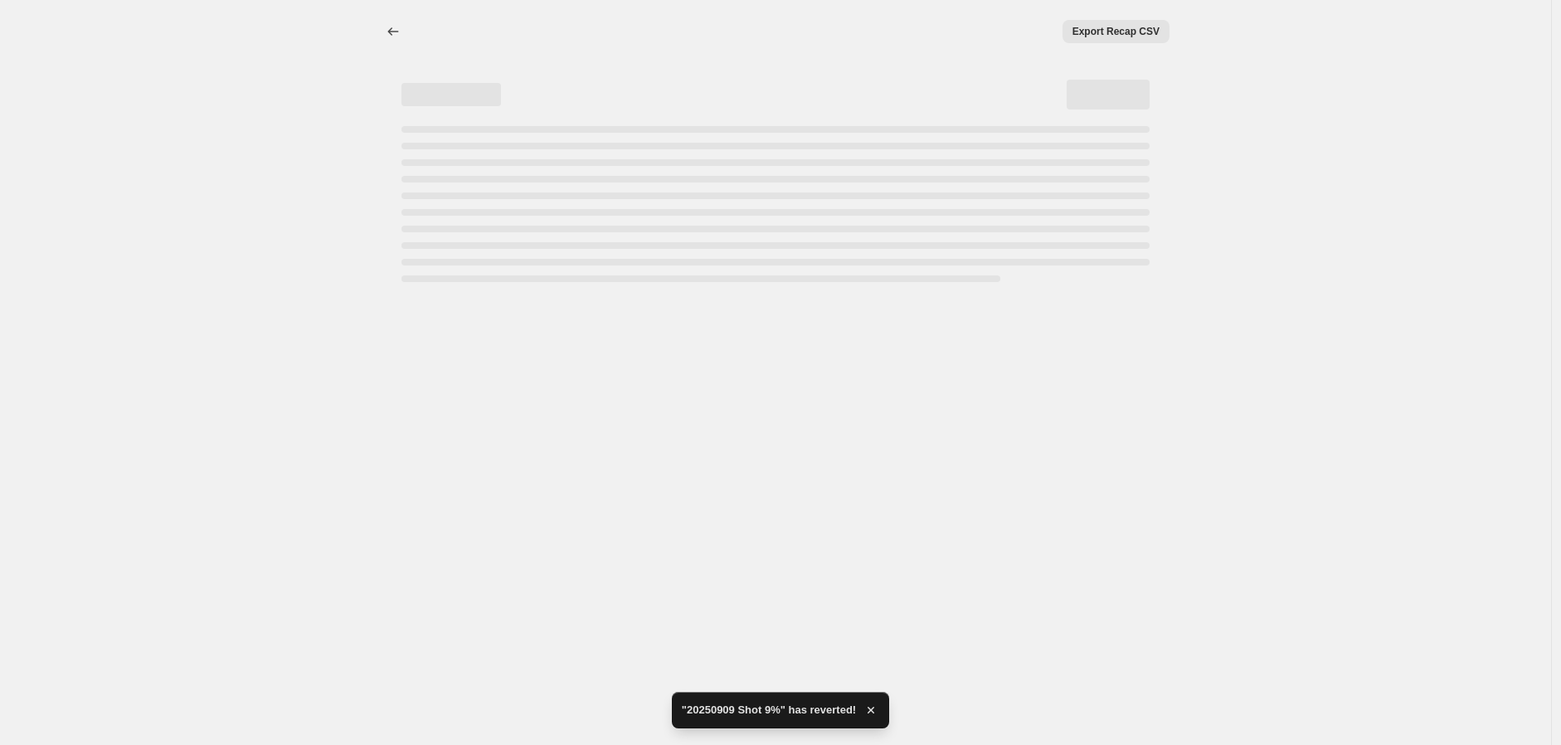
select select "percentage"
select select "no_change"
select select "vendor"
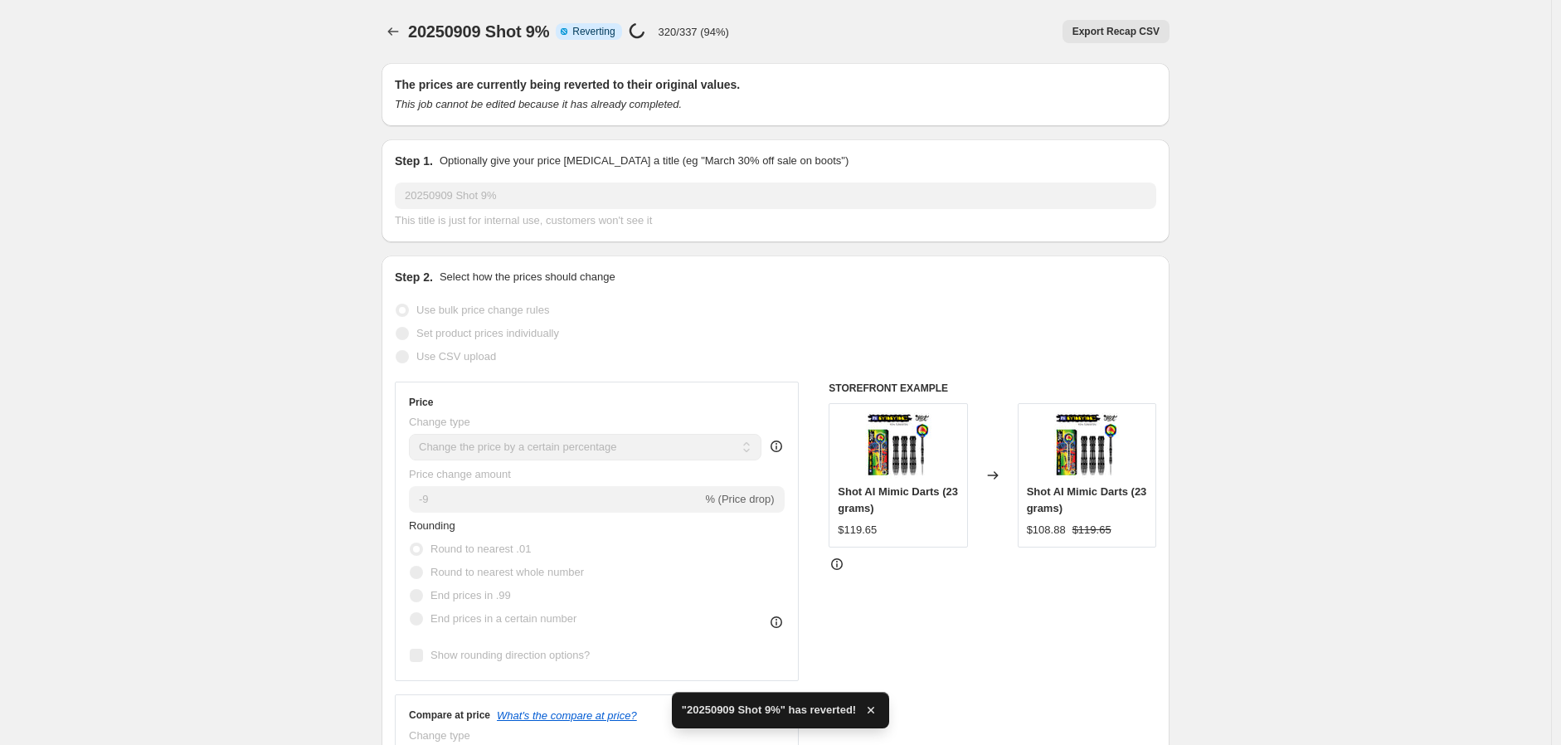
checkbox input "true"
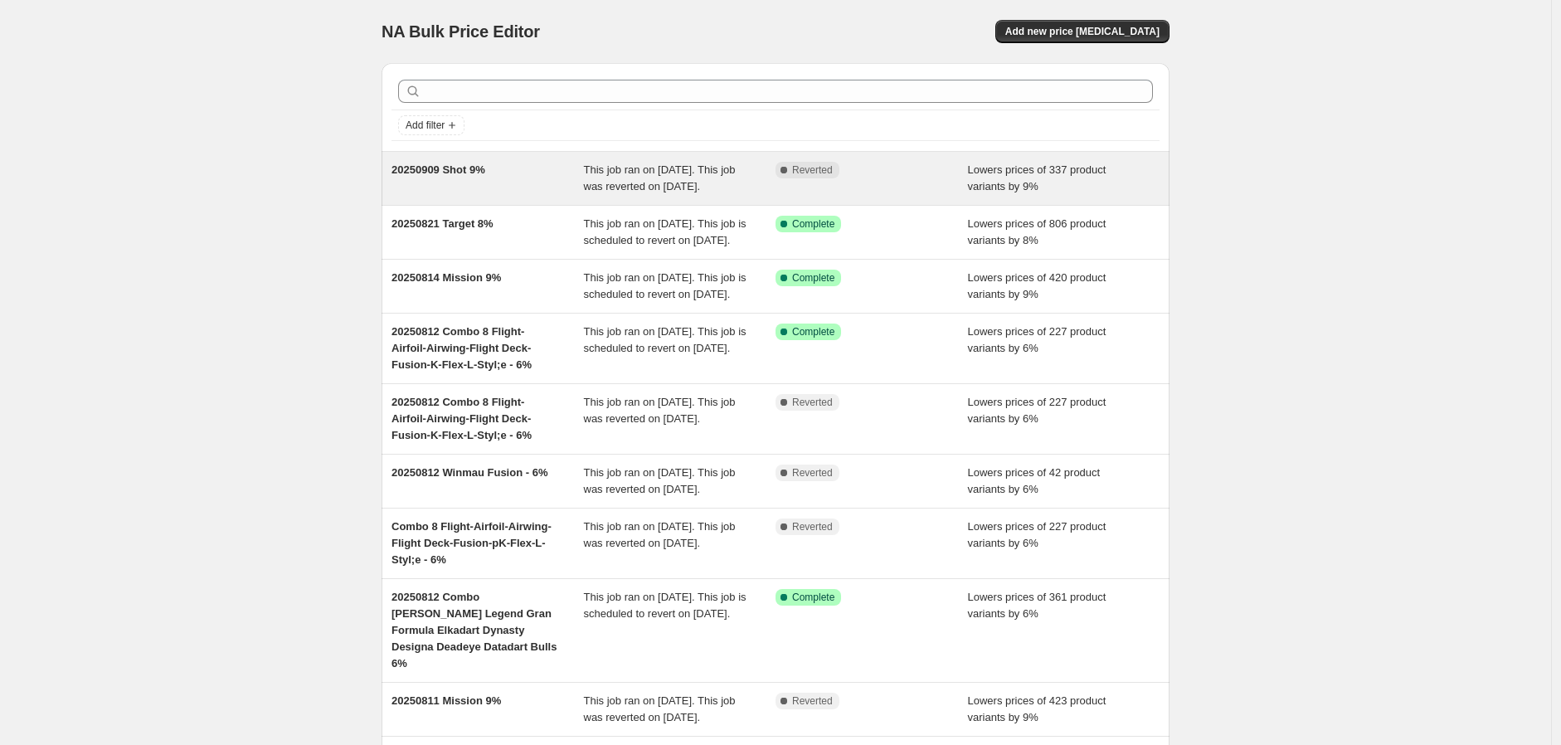
click at [625, 174] on span "This job ran on [DATE]. This job was reverted on [DATE]." at bounding box center [660, 177] width 152 height 29
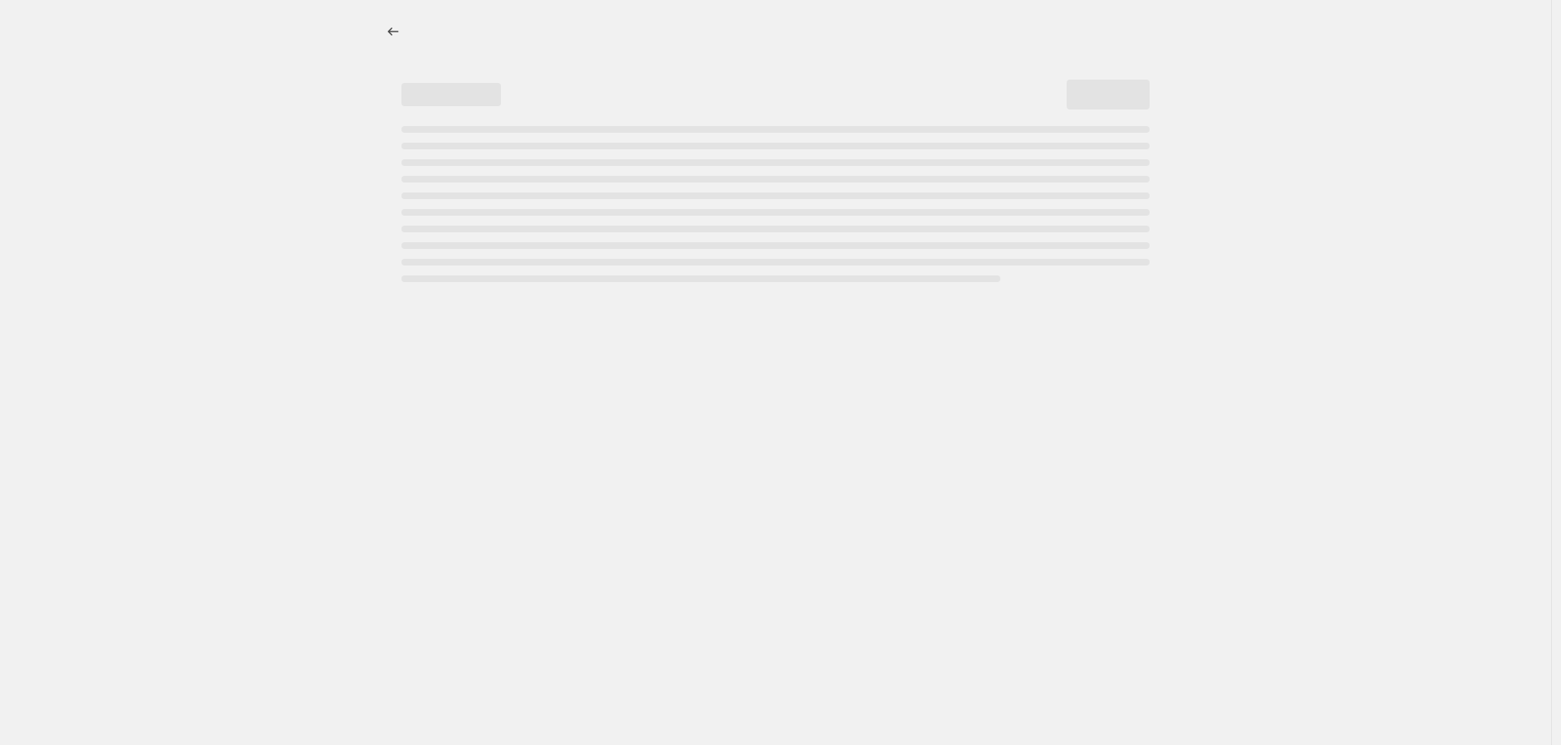
select select "percentage"
select select "no_change"
select select "vendor"
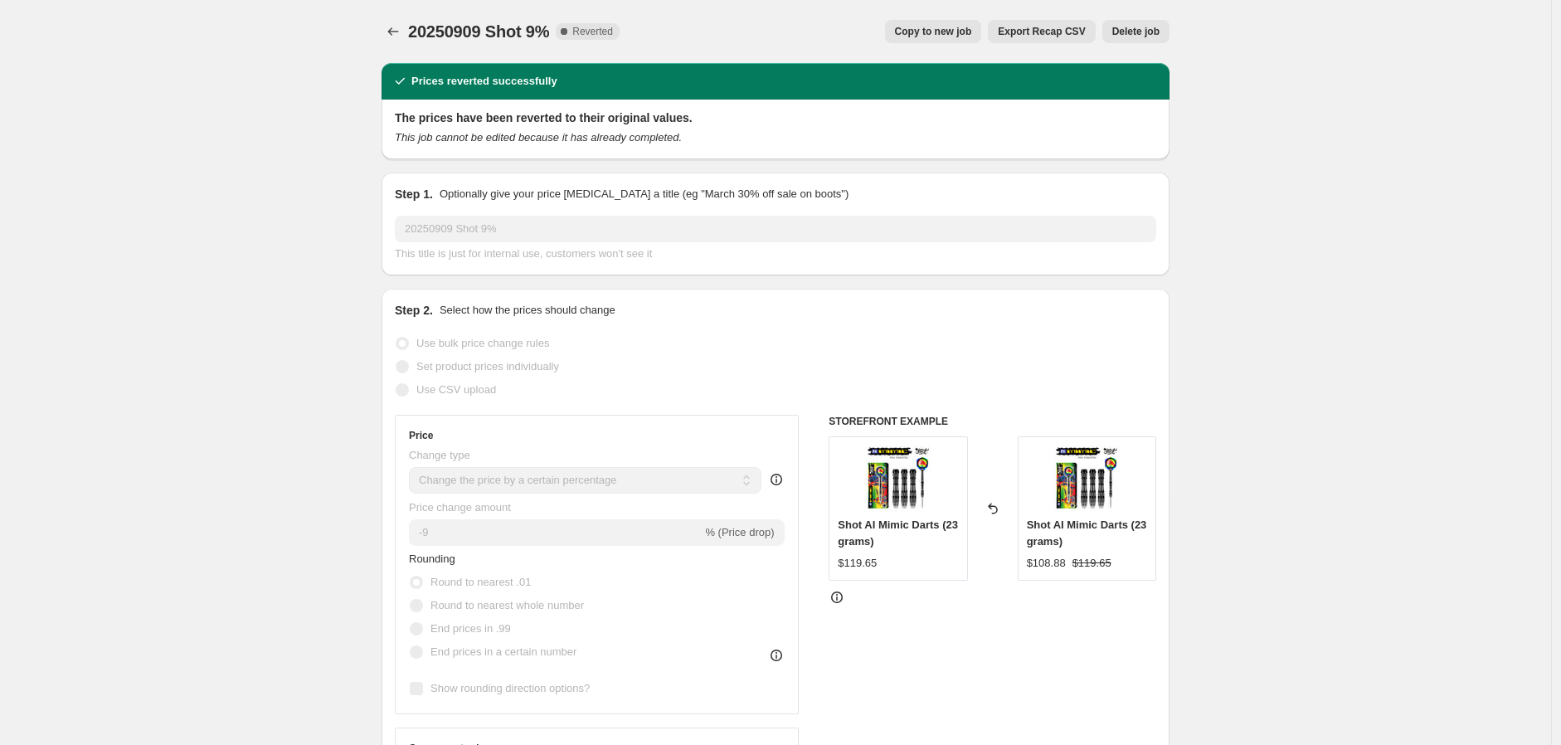
click at [938, 28] on span "Copy to new job" at bounding box center [933, 31] width 77 height 13
select select "percentage"
select select "no_change"
select select "vendor"
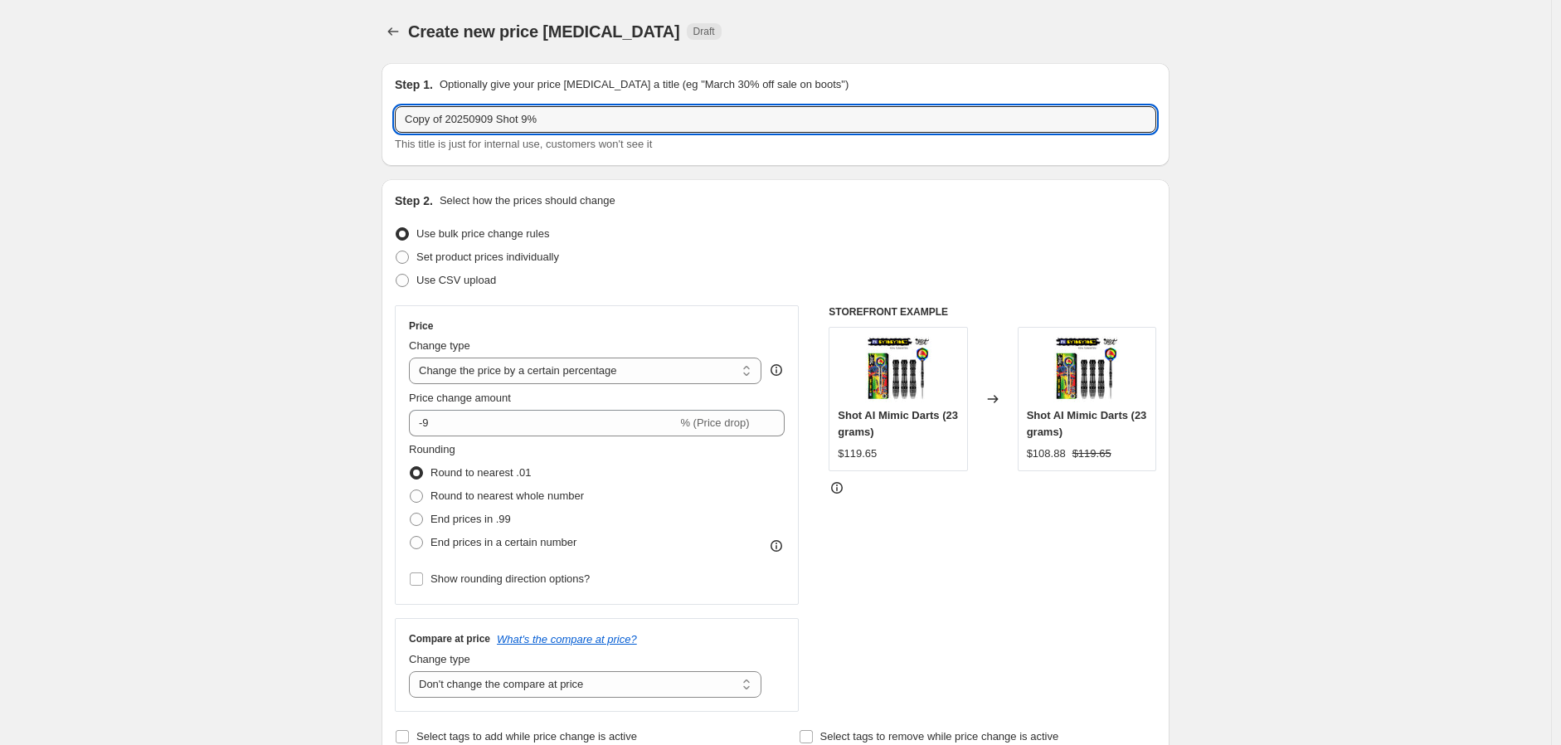
drag, startPoint x: 449, startPoint y: 119, endPoint x: 291, endPoint y: 135, distance: 158.4
drag, startPoint x: 454, startPoint y: 123, endPoint x: 459, endPoint y: 164, distance: 41.9
click at [454, 124] on input "20250909 Shot 9%" at bounding box center [775, 119] width 761 height 27
type input "20250909A Shot 9%"
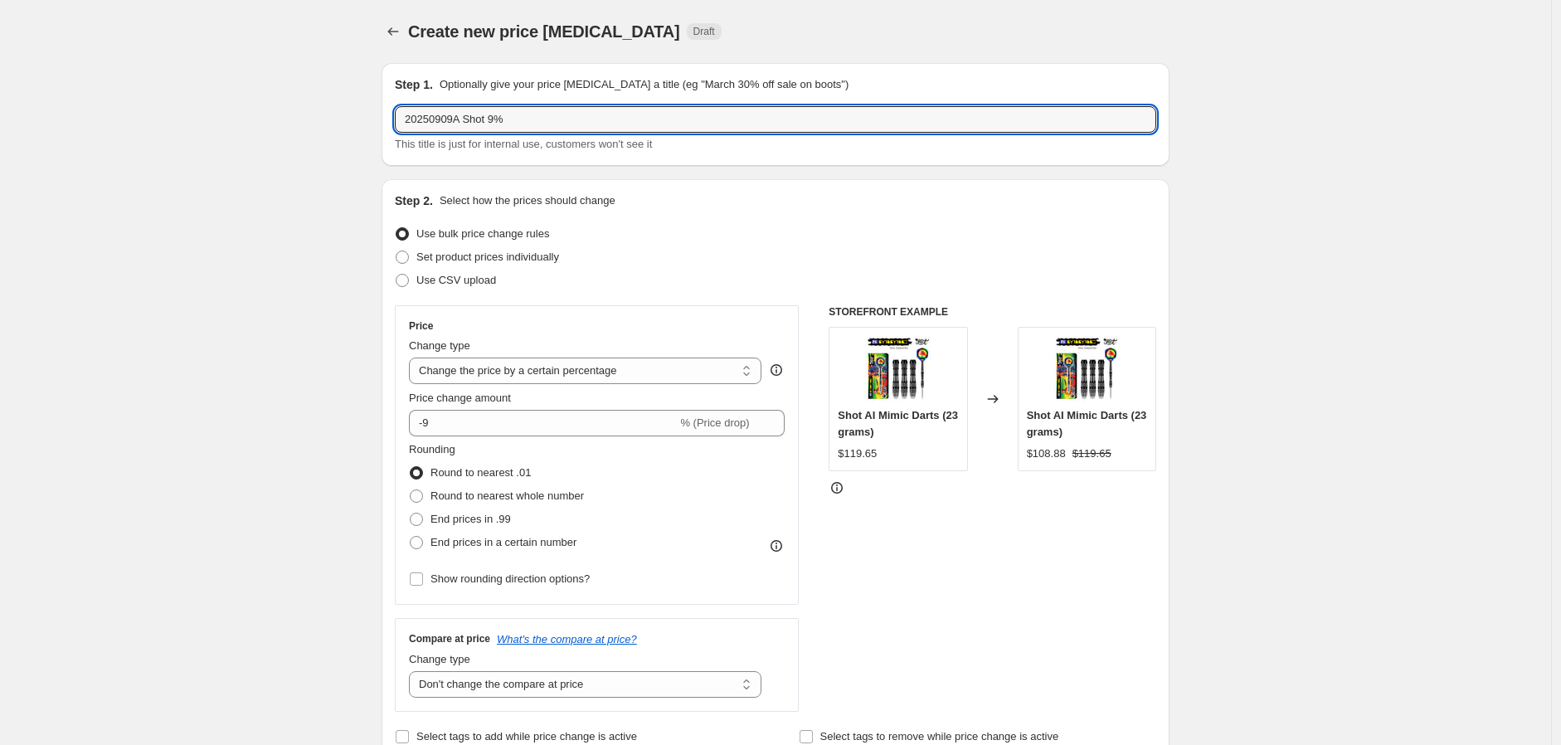
click at [655, 250] on div "Set product prices individually" at bounding box center [775, 256] width 761 height 23
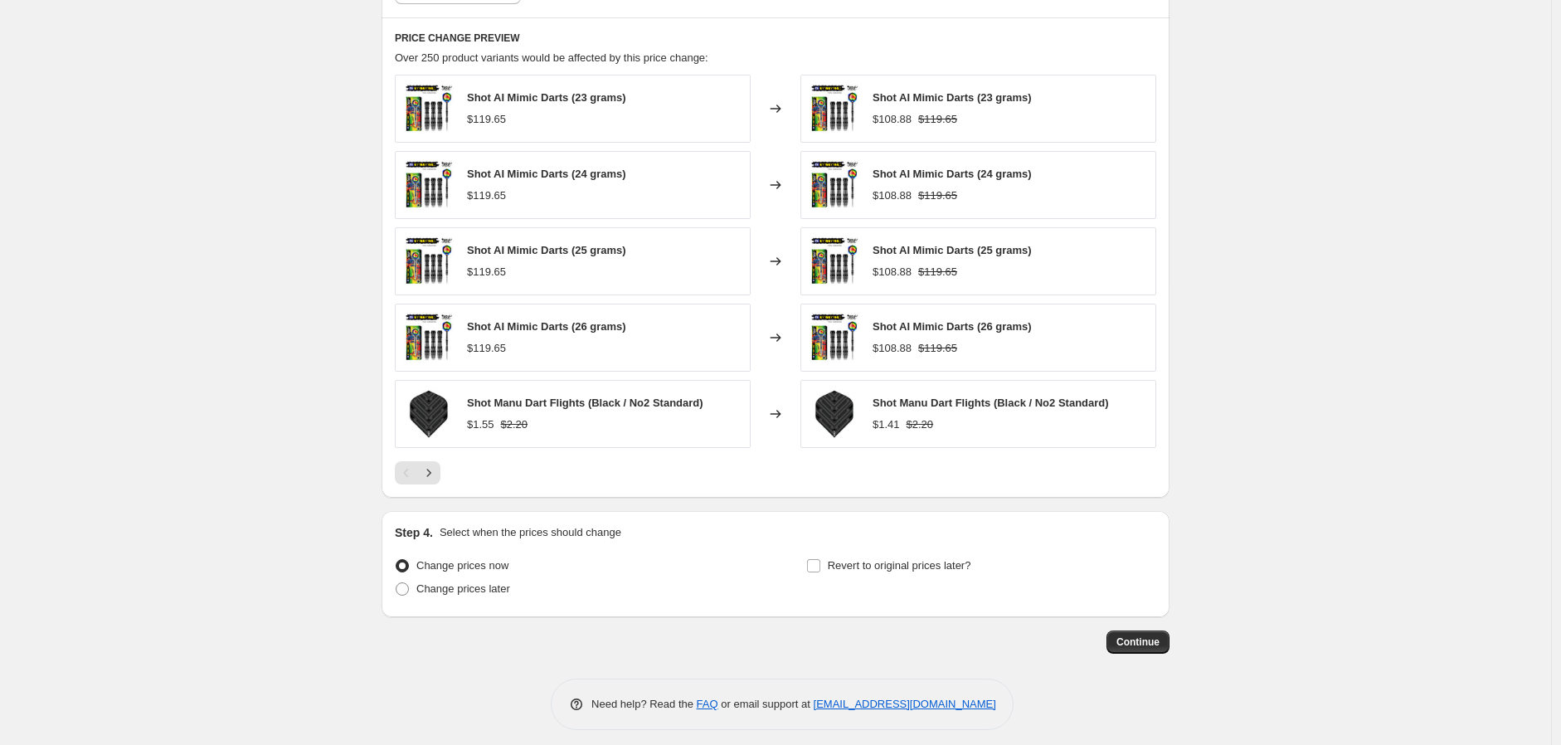
scroll to position [1138, 0]
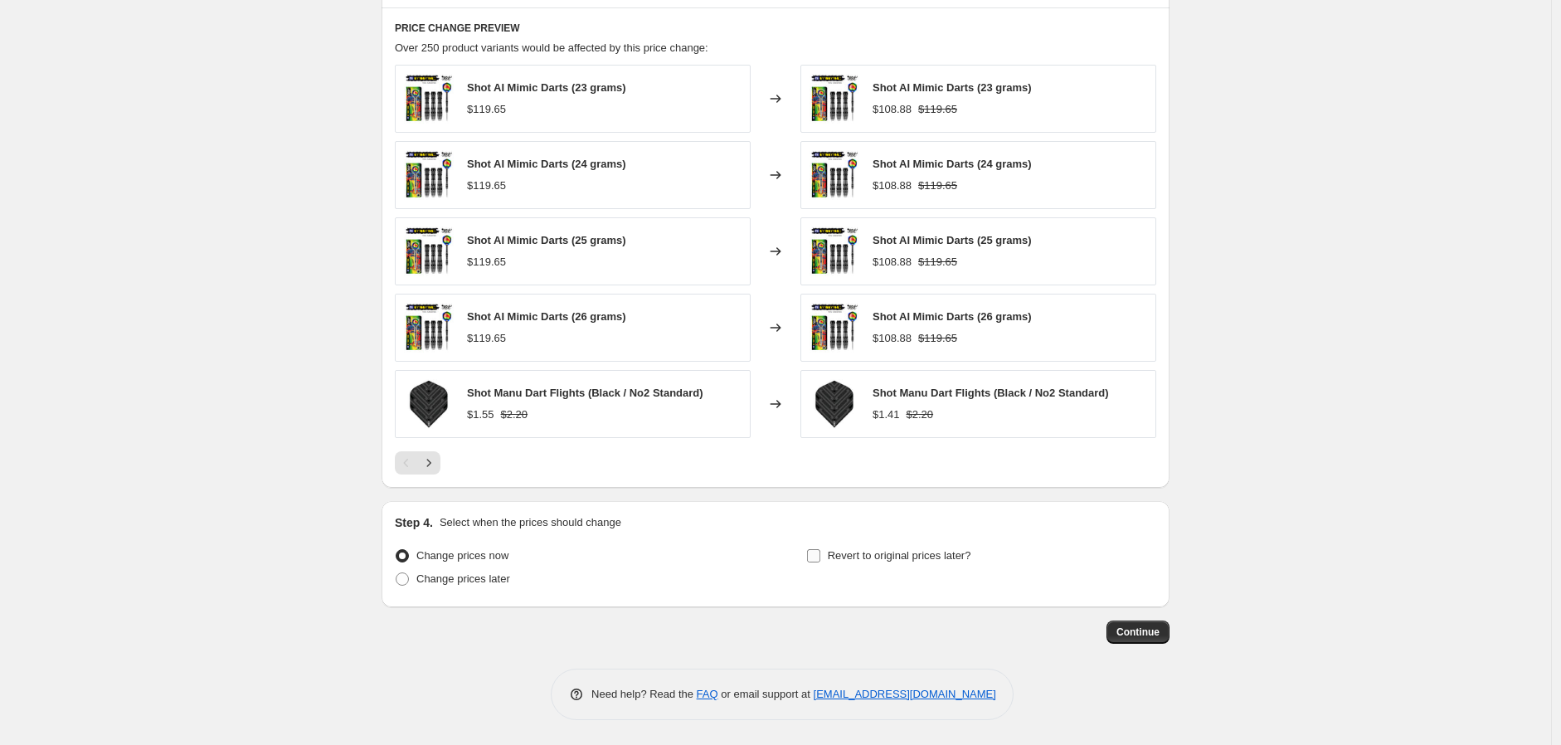
click at [818, 560] on input "Revert to original prices later?" at bounding box center [813, 555] width 13 height 13
checkbox input "true"
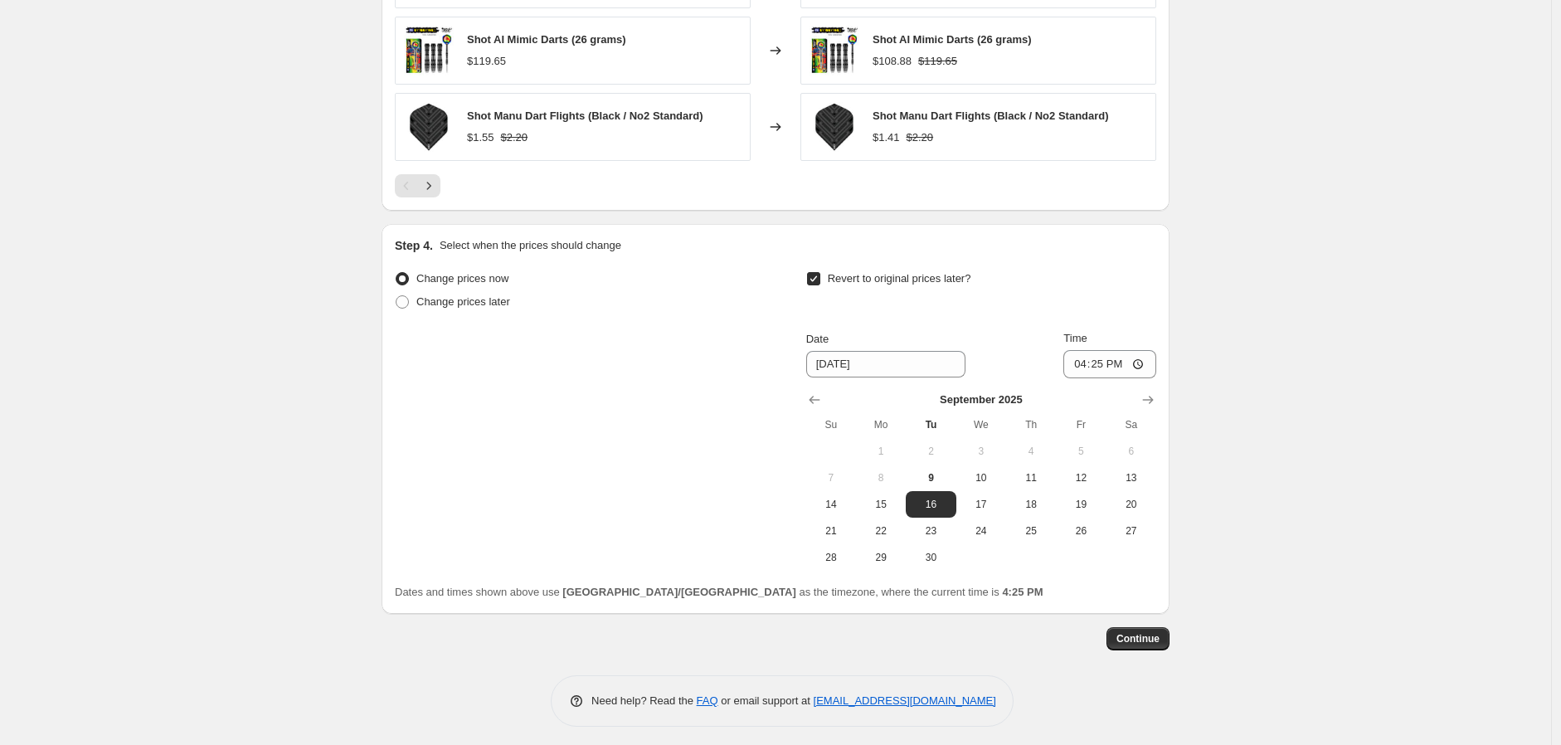
scroll to position [1414, 0]
click at [1154, 398] on icon "Show next month, October 2025" at bounding box center [1148, 399] width 17 height 17
click at [988, 479] on span "8" at bounding box center [981, 476] width 36 height 13
type input "[DATE]"
click at [1115, 359] on input "16:25" at bounding box center [1109, 363] width 93 height 28
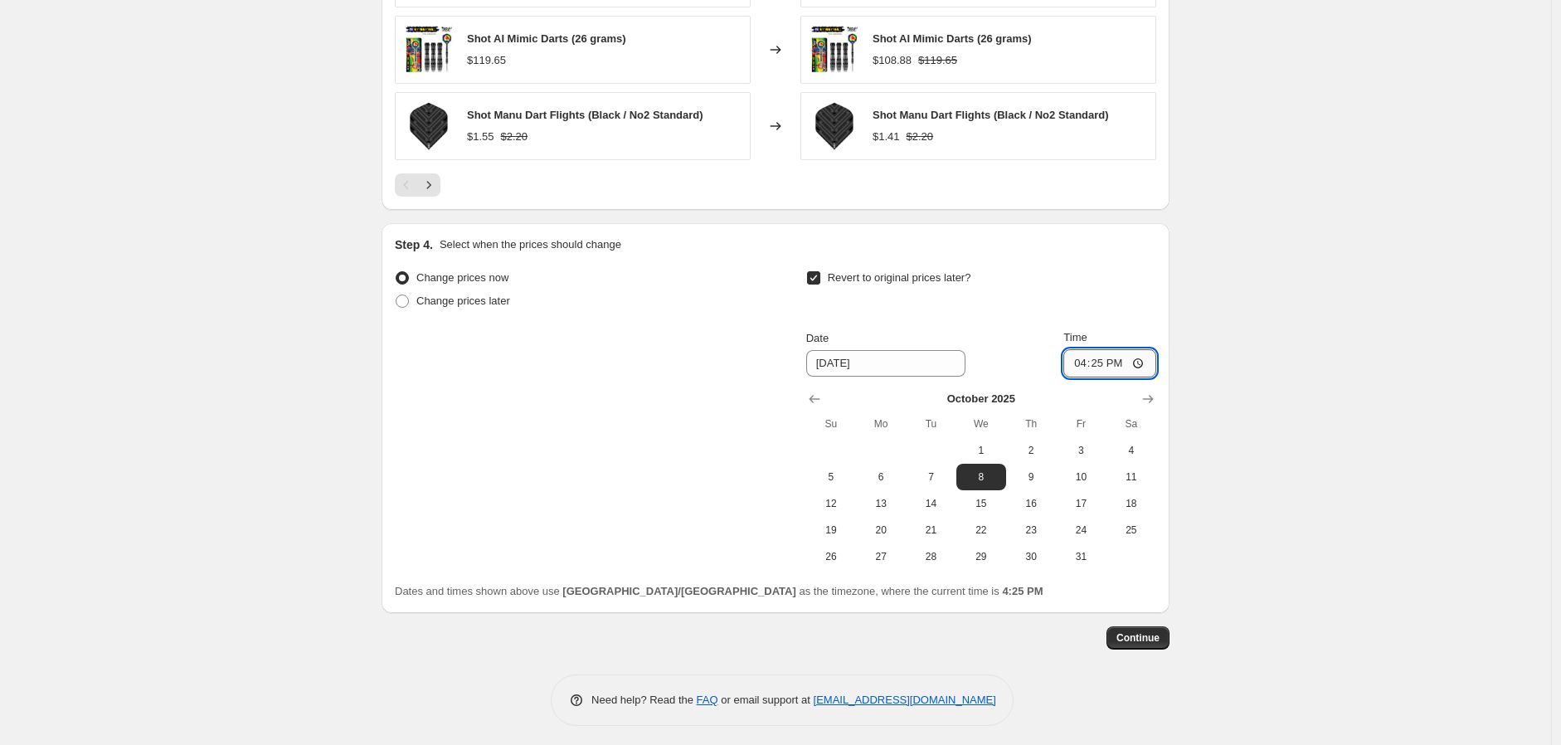
click at [1084, 367] on input "16:25" at bounding box center [1109, 363] width 93 height 28
click at [1141, 362] on input "16:25" at bounding box center [1109, 363] width 93 height 28
type input "23:59"
click at [1147, 634] on span "Continue" at bounding box center [1137, 637] width 43 height 13
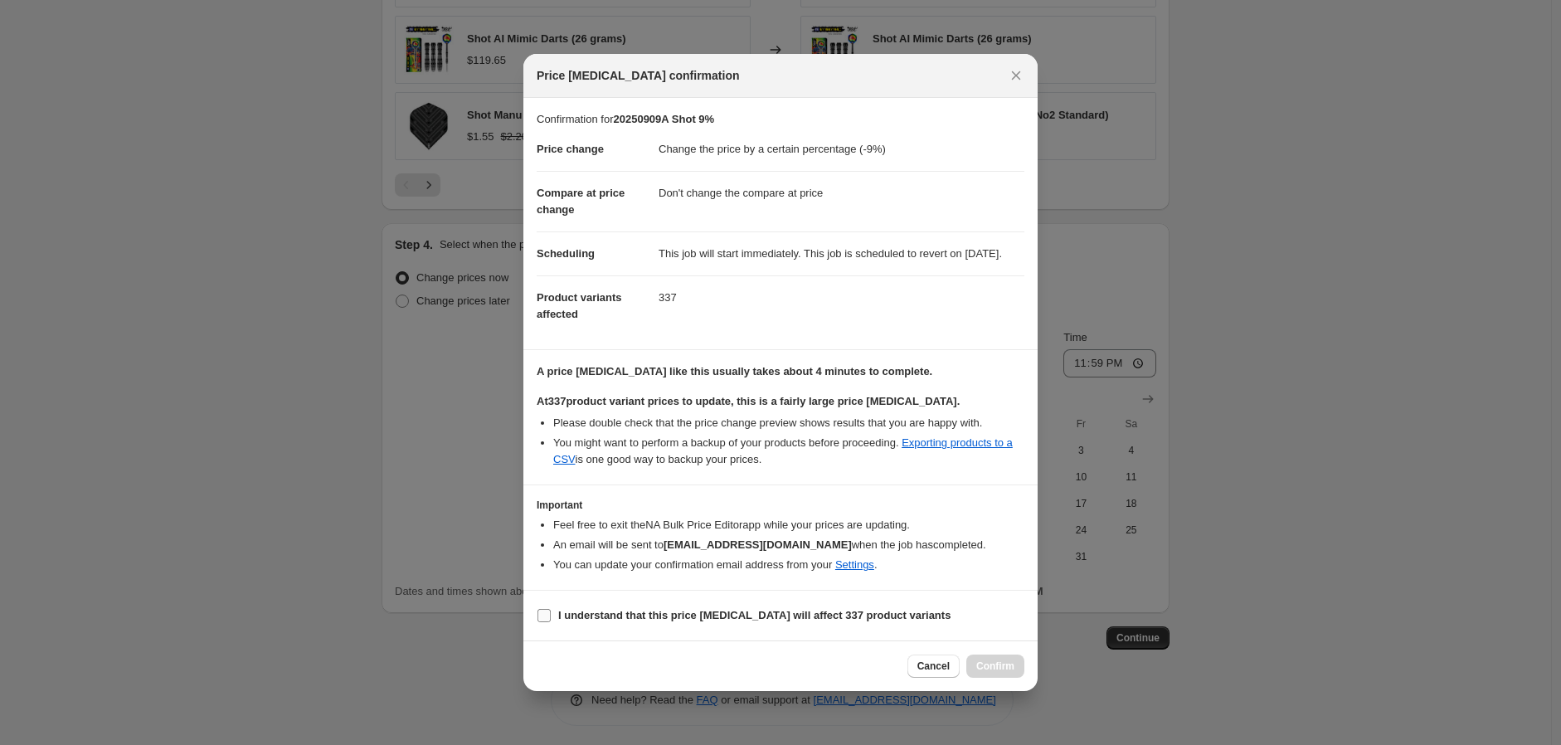
click at [545, 617] on input "I understand that this price [MEDICAL_DATA] will affect 337 product variants" at bounding box center [543, 615] width 13 height 13
checkbox input "true"
click at [1000, 673] on span "Confirm" at bounding box center [995, 665] width 38 height 13
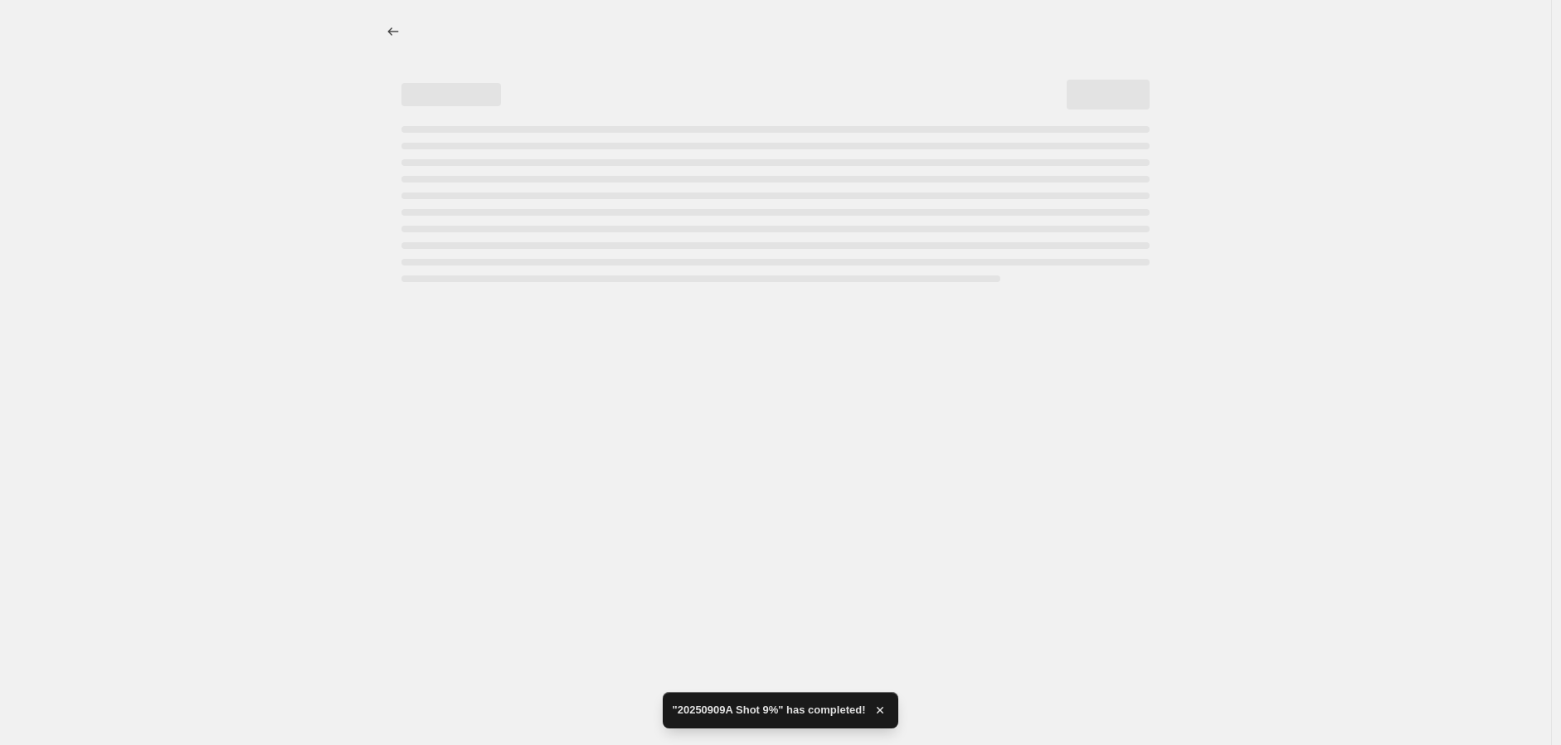
select select "percentage"
select select "no_change"
select select "vendor"
